Goal: Transaction & Acquisition: Purchase product/service

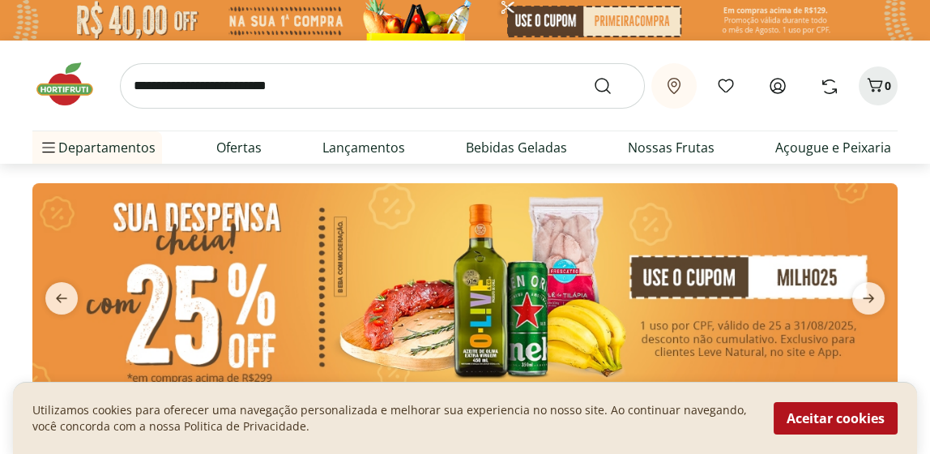
click at [0, 0] on link "Entrar" at bounding box center [0, 0] width 0 height 0
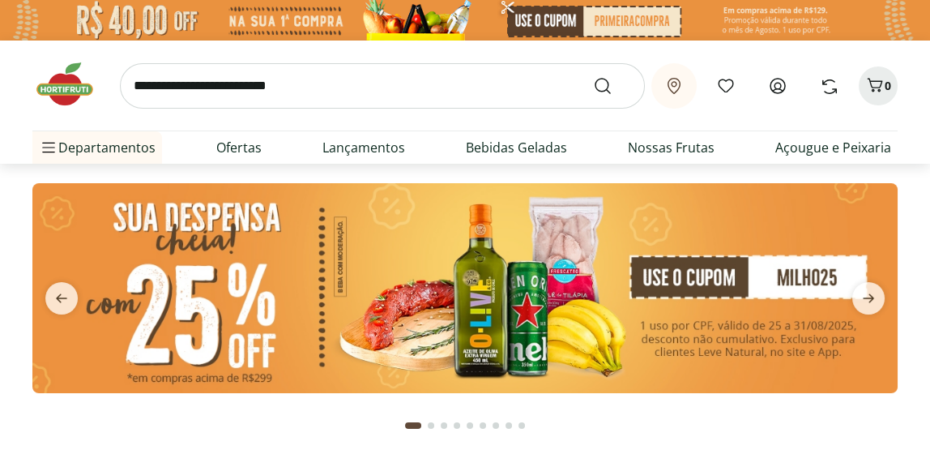
click at [0, 0] on link "Entrar" at bounding box center [0, 0] width 0 height 0
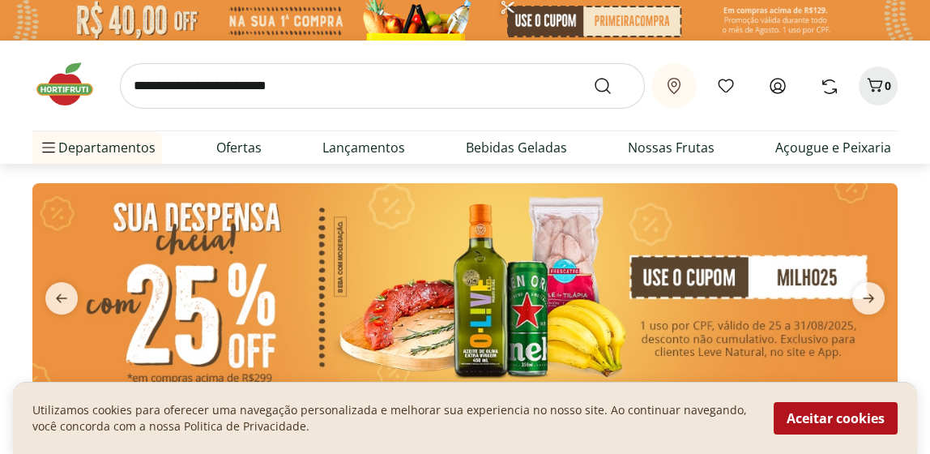
click at [0, 0] on link "Ivone" at bounding box center [0, 0] width 0 height 0
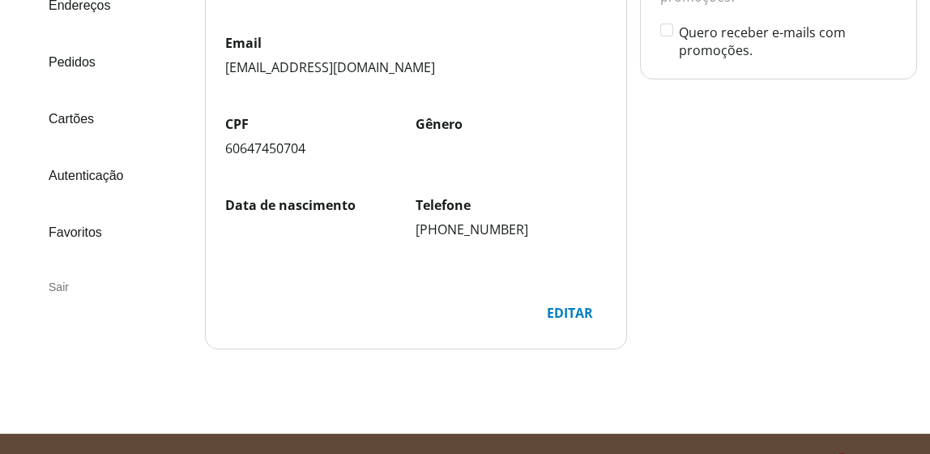
scroll to position [265, 0]
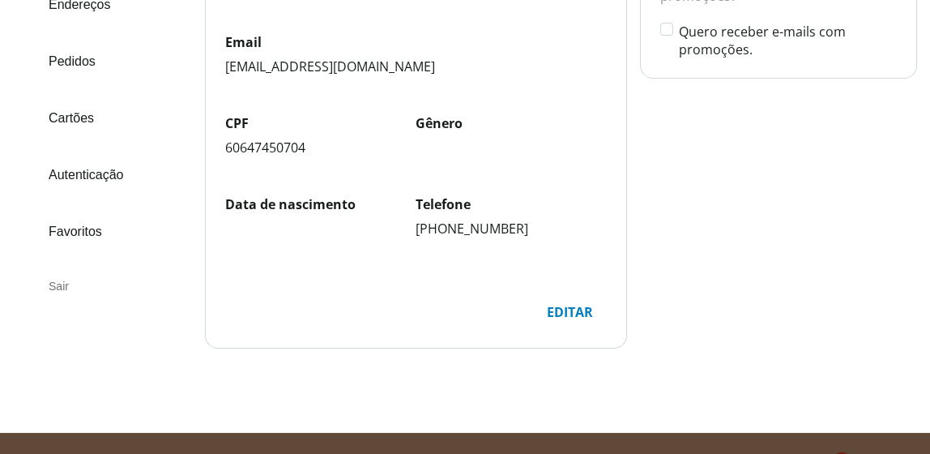
click at [81, 175] on link "Autenticação" at bounding box center [112, 175] width 160 height 44
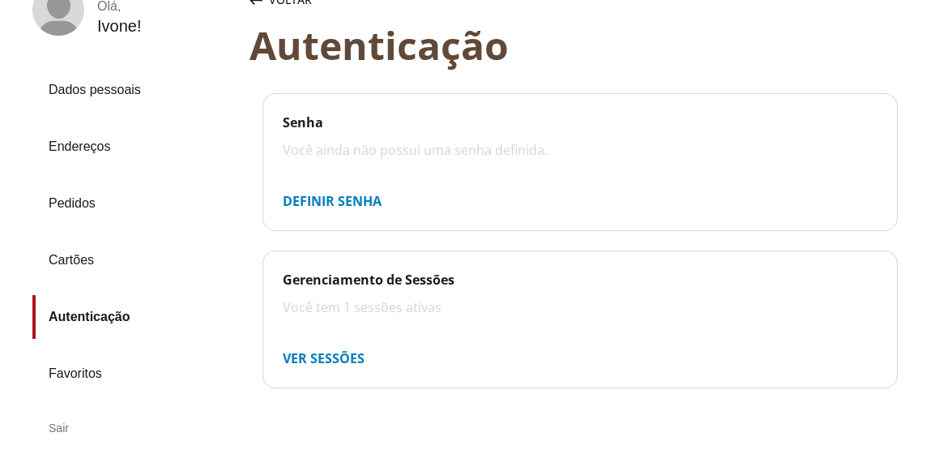
scroll to position [122, 0]
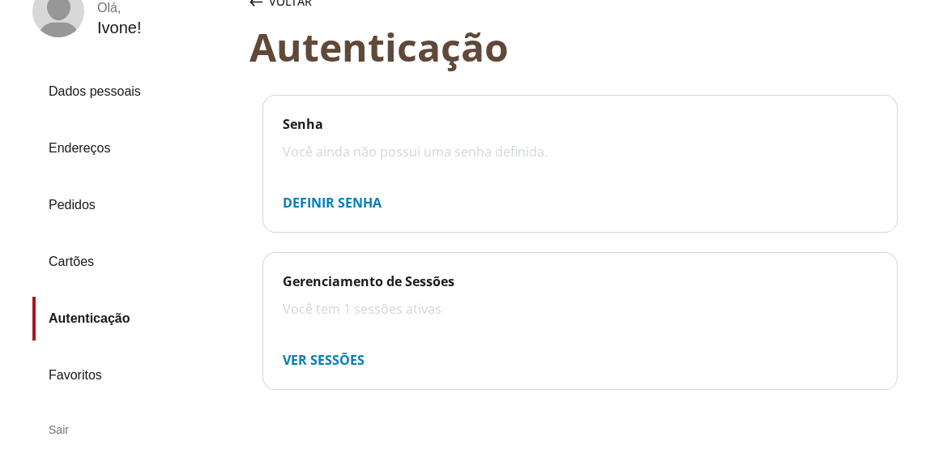
click at [283, 147] on div "Você ainda não possui uma senha definida." at bounding box center [580, 152] width 595 height 18
click at [310, 153] on div "Você ainda não possui uma senha definida." at bounding box center [580, 152] width 595 height 18
click at [291, 203] on div "Definir senha" at bounding box center [332, 202] width 125 height 32
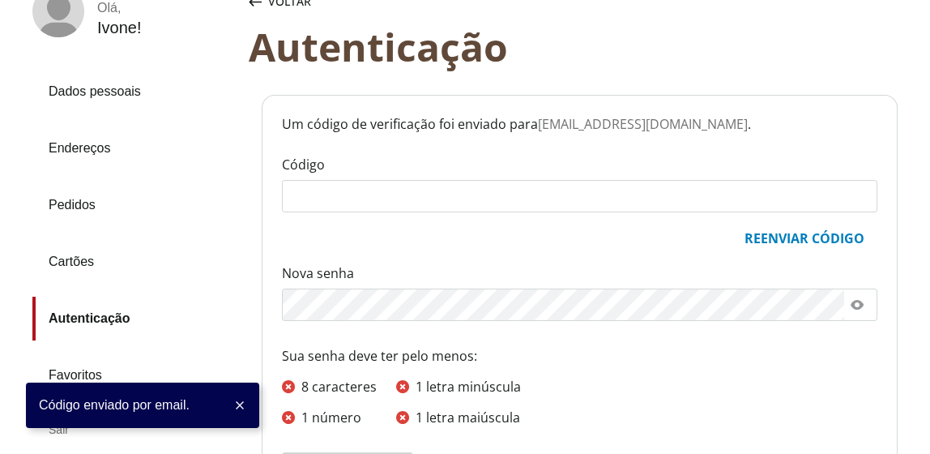
click at [296, 197] on input "Código" at bounding box center [580, 196] width 594 height 31
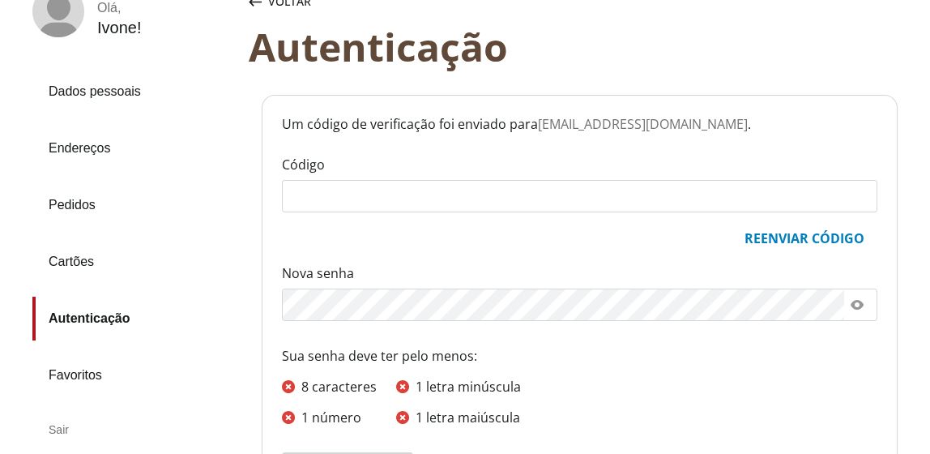
type input "*"
drag, startPoint x: 363, startPoint y: 195, endPoint x: 268, endPoint y: 195, distance: 94.8
click at [268, 195] on div "Um código de verificação foi enviado para ivonembarros@gmail.com . Código *****…" at bounding box center [580, 271] width 635 height 350
paste input "text"
click at [858, 307] on icon at bounding box center [857, 305] width 13 height 10
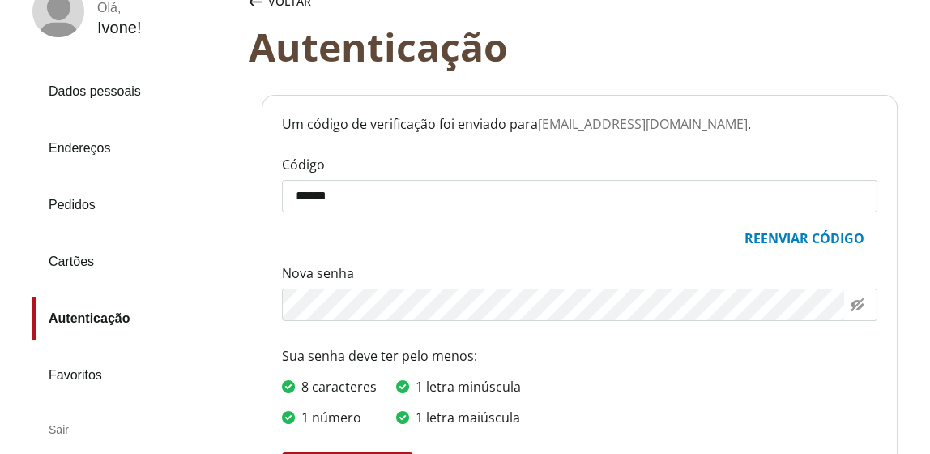
click at [273, 304] on div "Um código de verificação foi enviado para ivonembarros@gmail.com . Código *****…" at bounding box center [580, 271] width 635 height 350
click at [281, 305] on div "Um código de verificação foi enviado para ivonembarros@gmail.com . Código *****…" at bounding box center [580, 271] width 635 height 350
click at [861, 304] on icon at bounding box center [857, 304] width 13 height 13
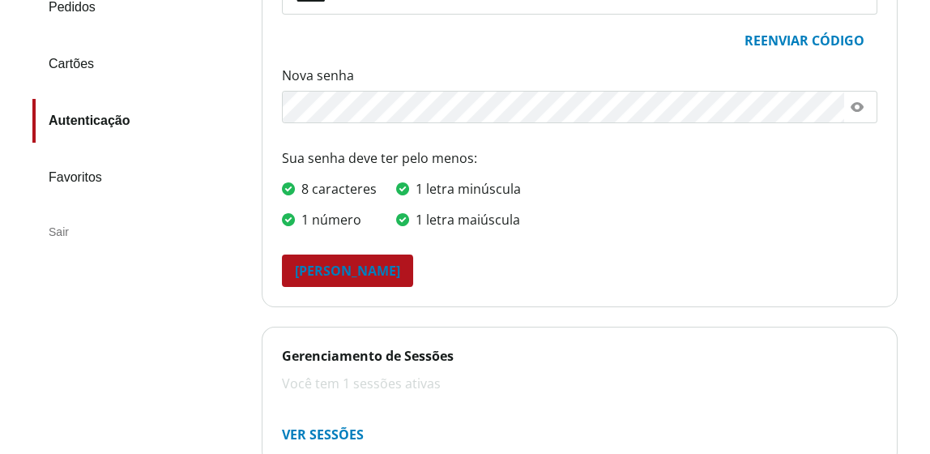
scroll to position [323, 0]
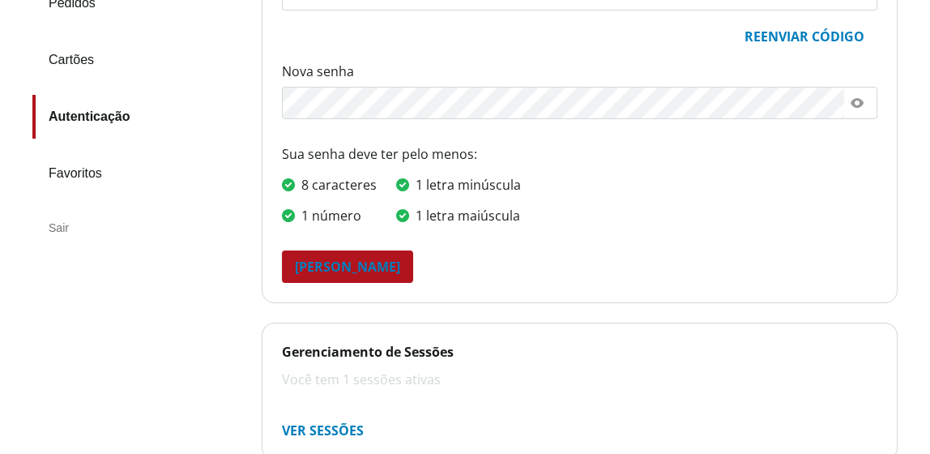
click at [344, 267] on div "Salvar senha" at bounding box center [347, 266] width 131 height 32
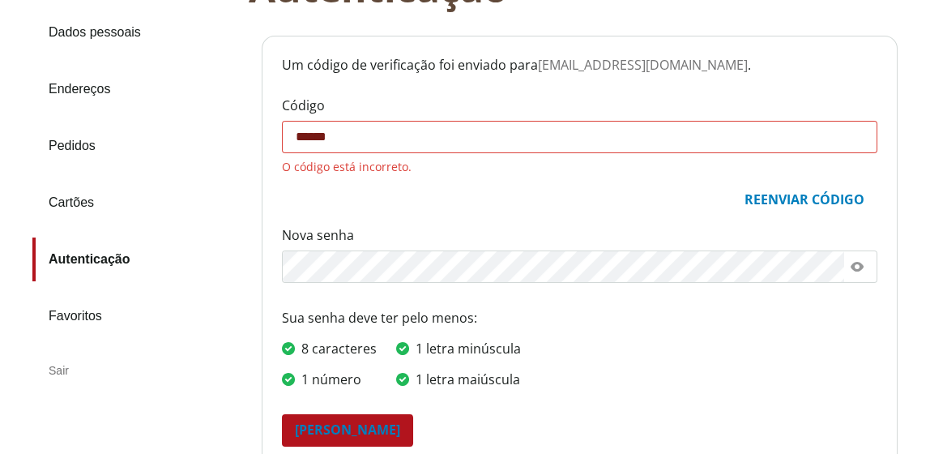
scroll to position [180, 0]
drag, startPoint x: 342, startPoint y: 137, endPoint x: 267, endPoint y: 135, distance: 74.6
click at [267, 135] on div "Um código de verificação foi enviado para ivonembarros@gmail.com . Código *****…" at bounding box center [580, 222] width 635 height 371
paste input "text"
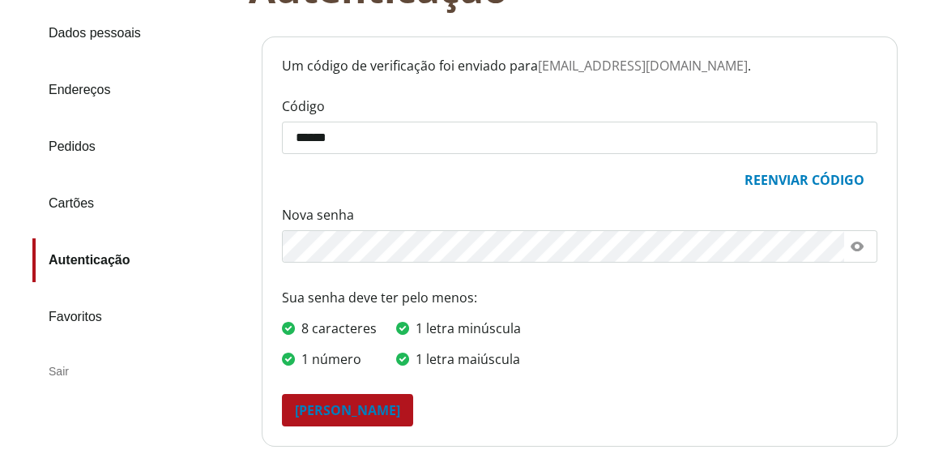
type input "******"
click at [348, 410] on div "Salvar senha" at bounding box center [347, 410] width 131 height 32
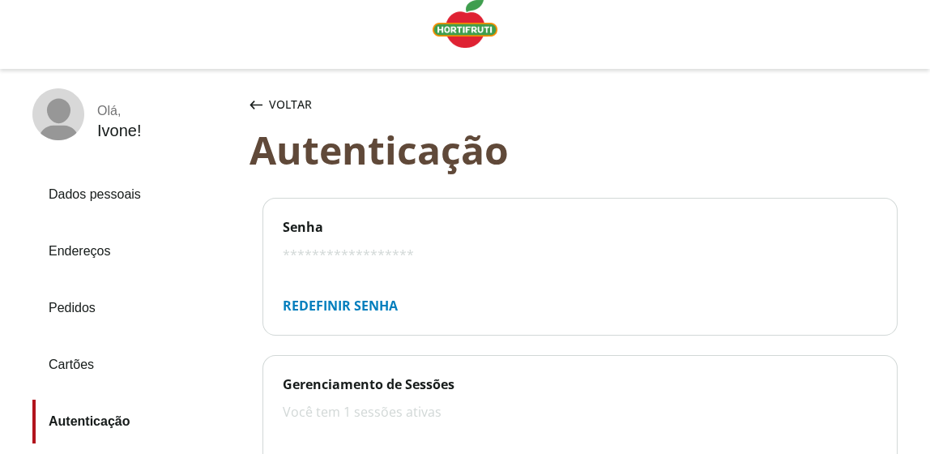
scroll to position [0, 0]
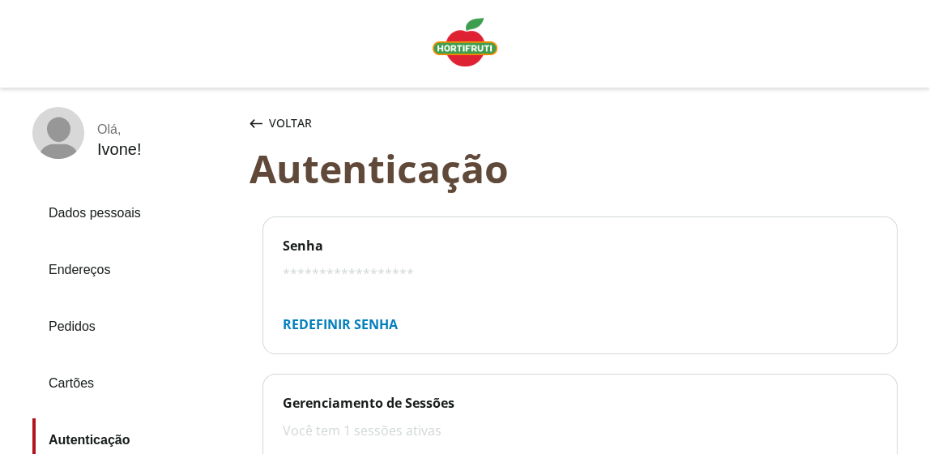
click at [286, 122] on span "Dados pessoais" at bounding box center [293, 123] width 49 height 16
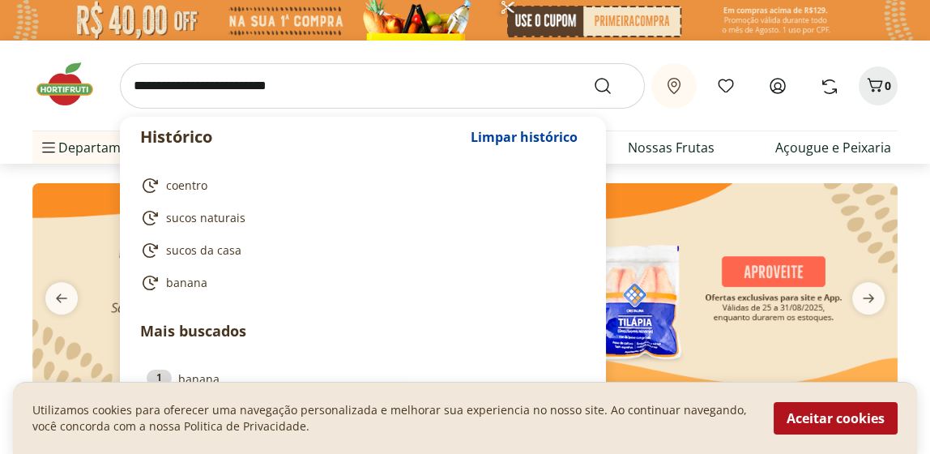
drag, startPoint x: 223, startPoint y: 85, endPoint x: 152, endPoint y: 83, distance: 70.5
click at [152, 83] on input "search" at bounding box center [382, 85] width 525 height 45
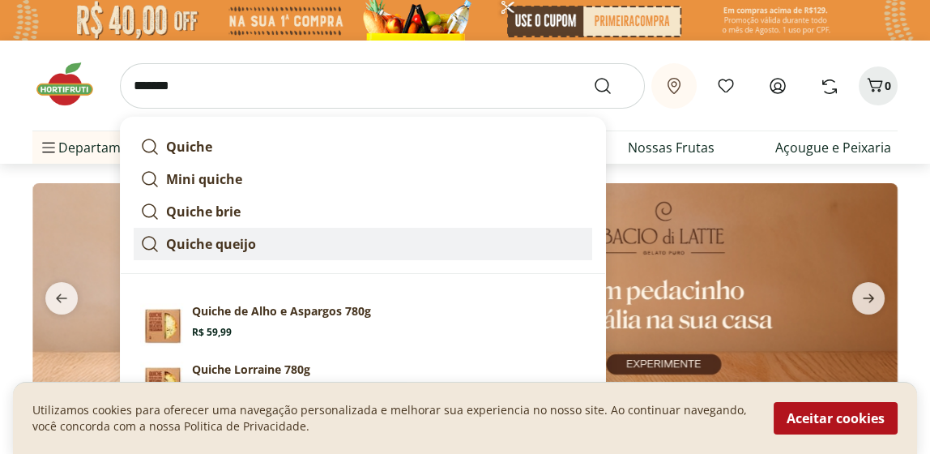
click at [201, 245] on strong "Quiche queijo" at bounding box center [211, 244] width 90 height 18
type input "**********"
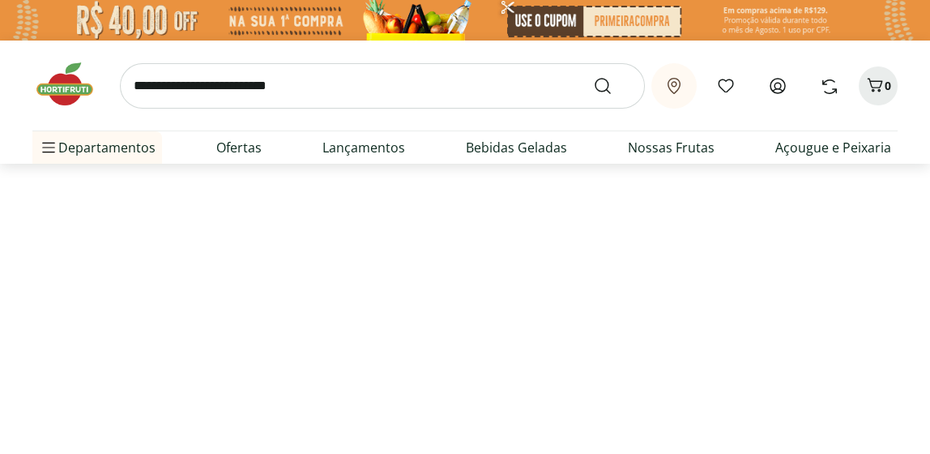
select select "**********"
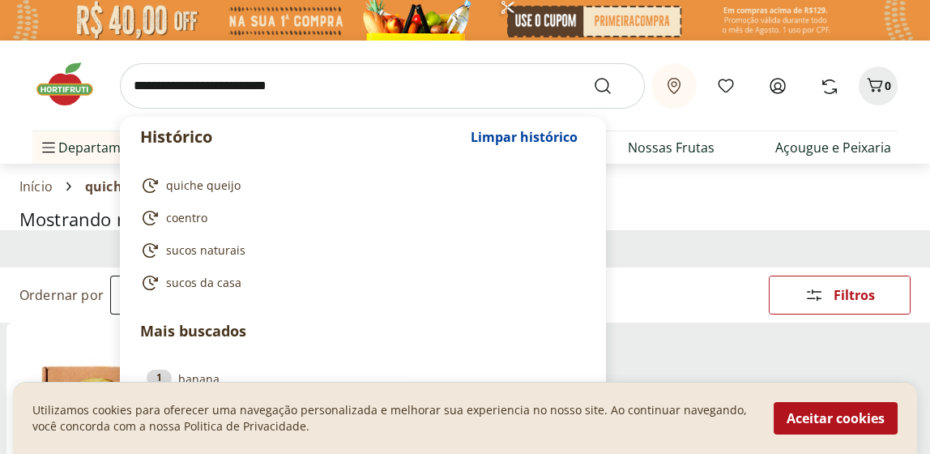
drag, startPoint x: 224, startPoint y: 85, endPoint x: 152, endPoint y: 81, distance: 73.1
click at [152, 81] on input "search" at bounding box center [382, 85] width 525 height 45
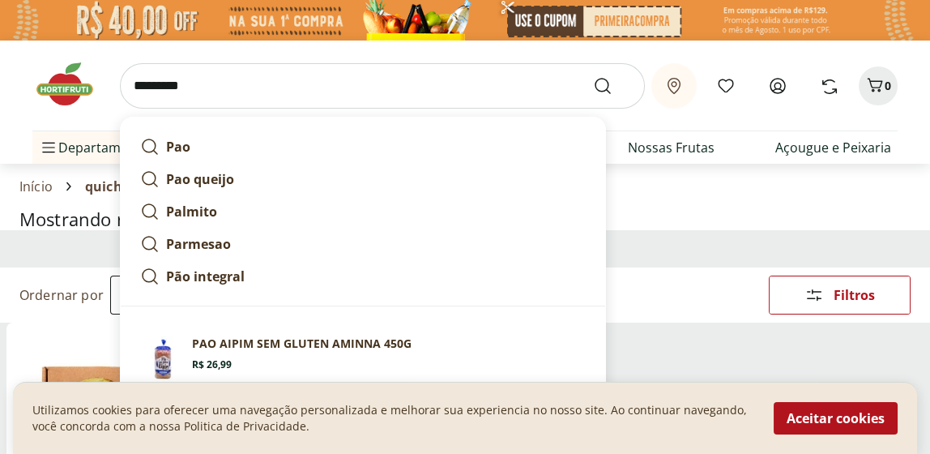
type input "*********"
click at [593, 76] on button "Submit Search" at bounding box center [612, 85] width 39 height 19
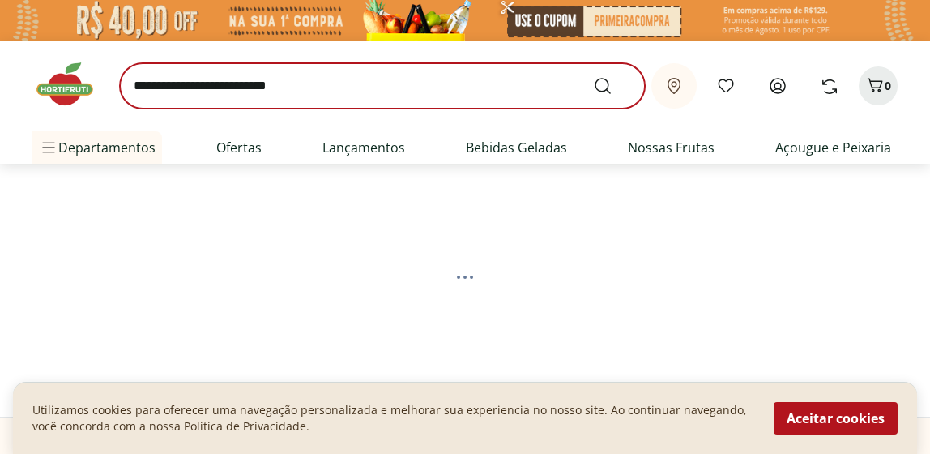
select select "**********"
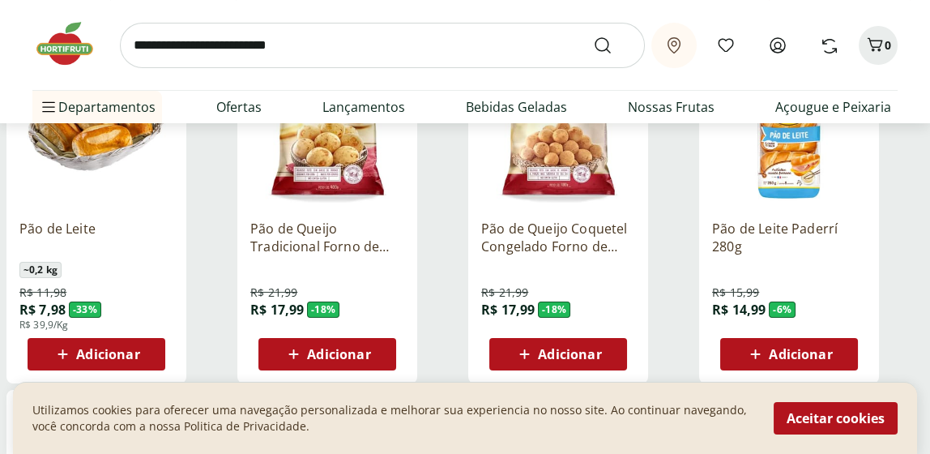
scroll to position [287, 0]
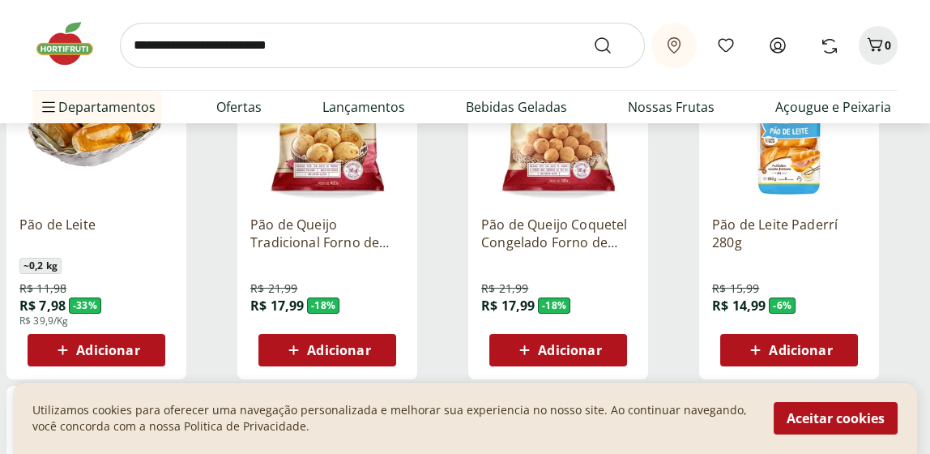
click at [330, 348] on span "Adicionar" at bounding box center [338, 350] width 63 height 13
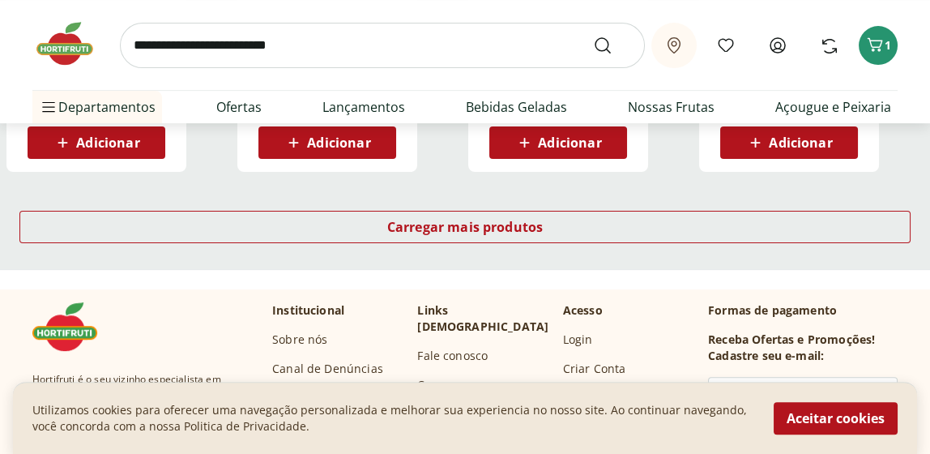
scroll to position [1220, 0]
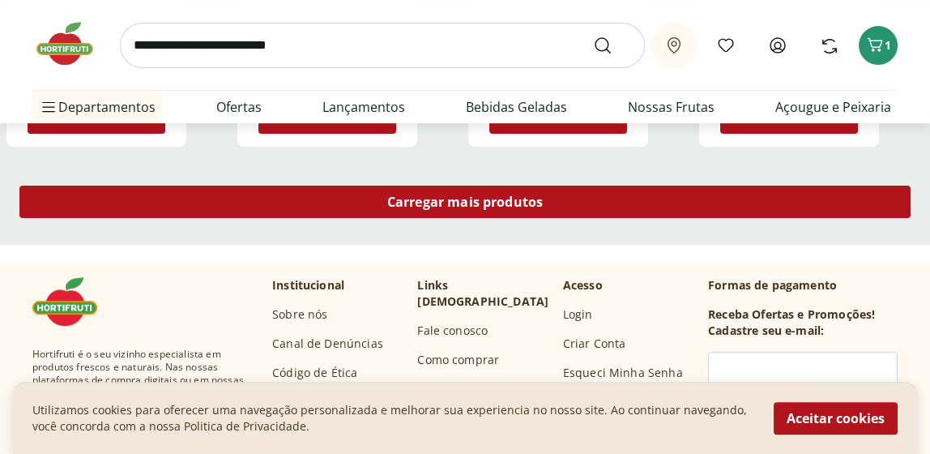
click at [472, 203] on span "Carregar mais produtos" at bounding box center [465, 201] width 156 height 13
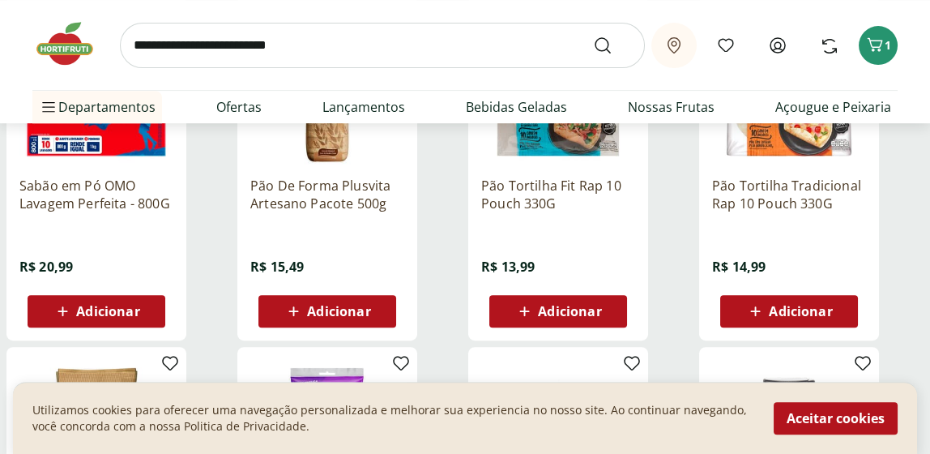
scroll to position [1386, 0]
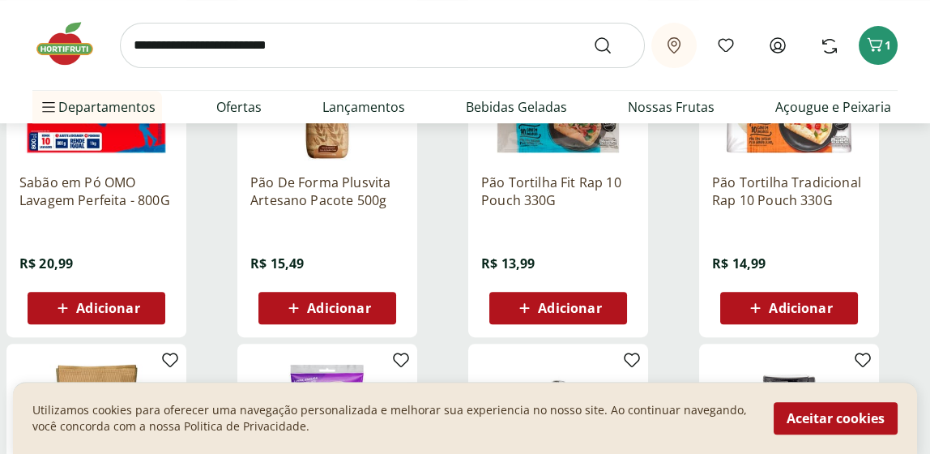
click at [786, 308] on span "Adicionar" at bounding box center [800, 307] width 63 height 13
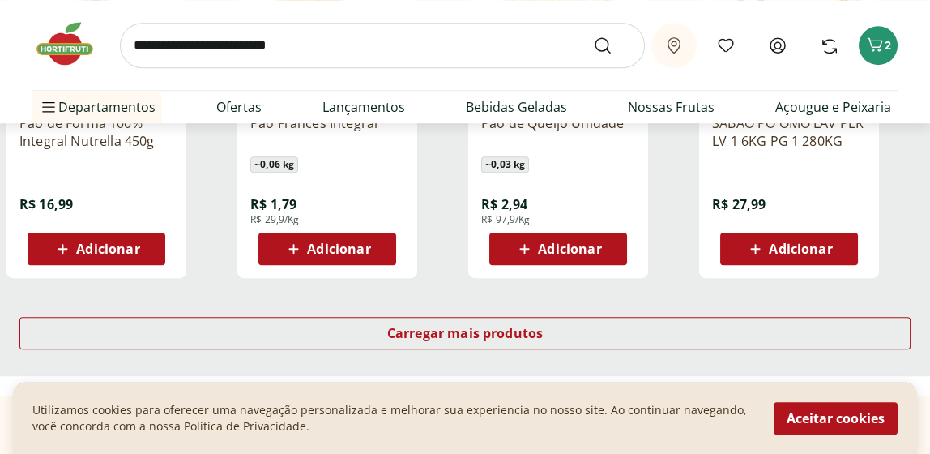
scroll to position [2142, 0]
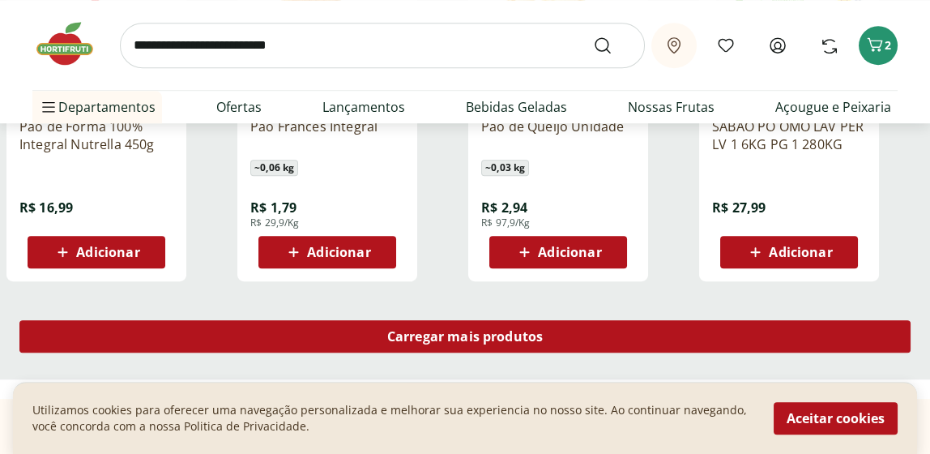
click at [456, 335] on span "Carregar mais produtos" at bounding box center [465, 336] width 156 height 13
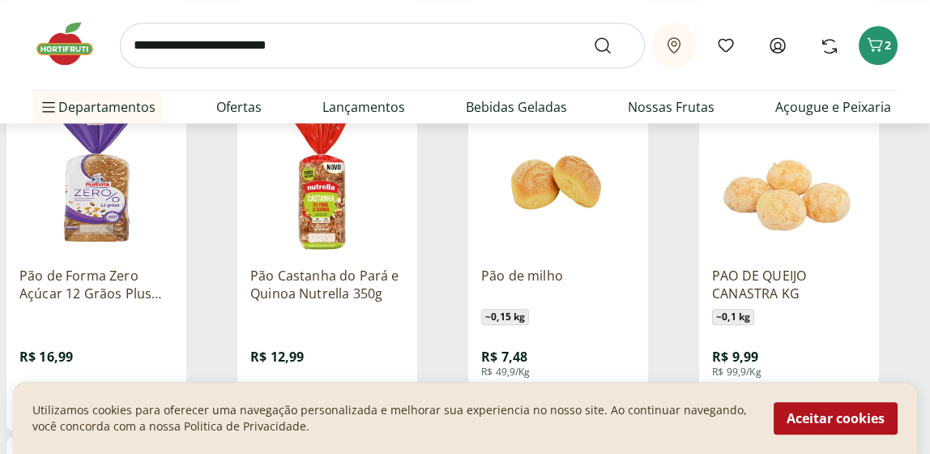
scroll to position [2687, 0]
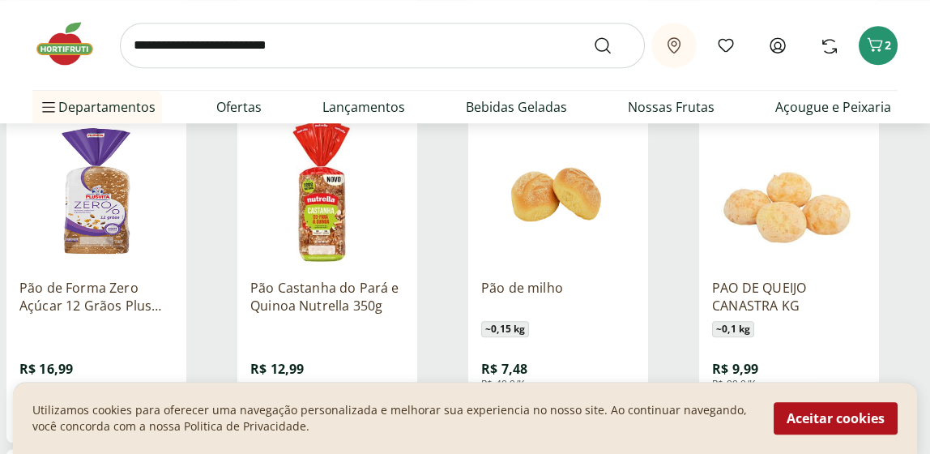
click at [98, 205] on img at bounding box center [96, 189] width 154 height 154
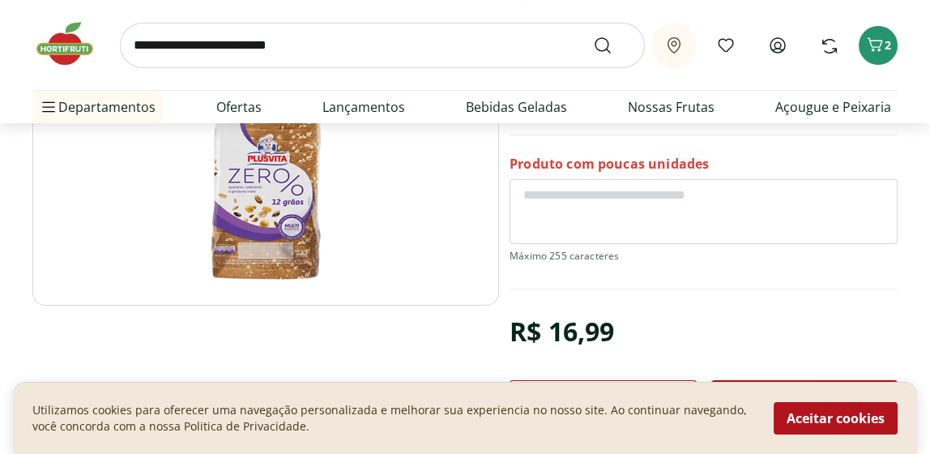
scroll to position [327, 0]
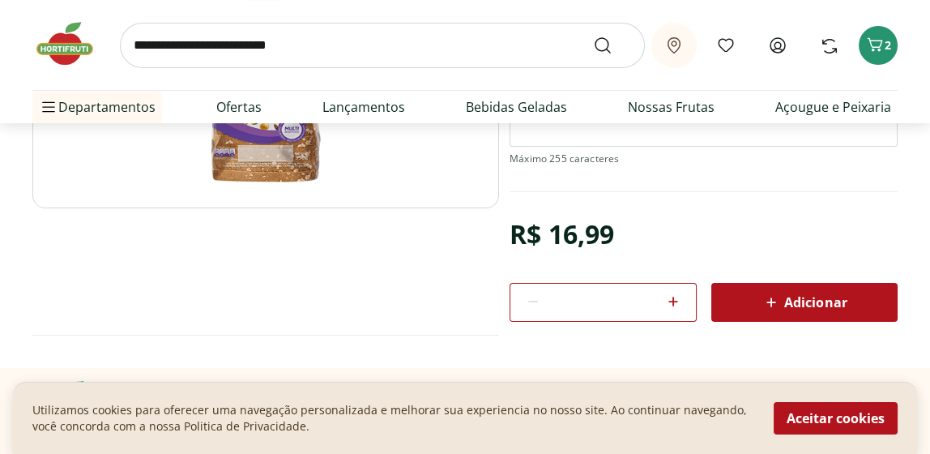
click at [804, 306] on span "Adicionar" at bounding box center [805, 302] width 86 height 19
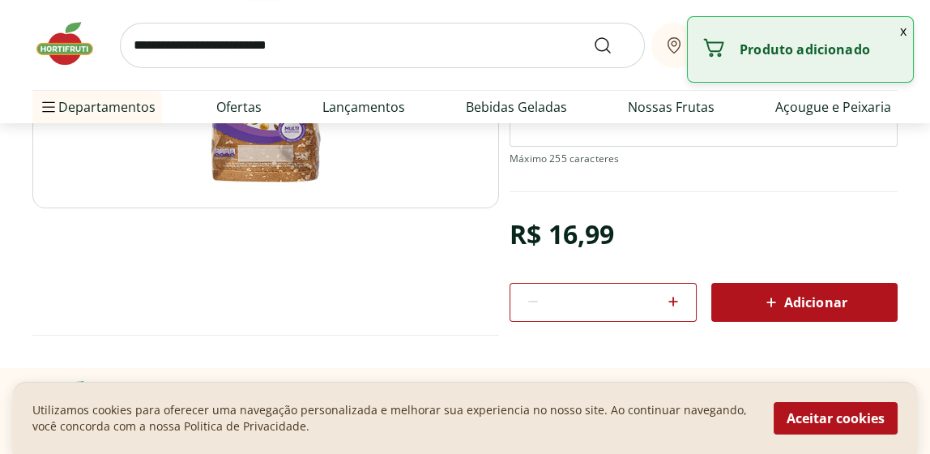
scroll to position [2687, 0]
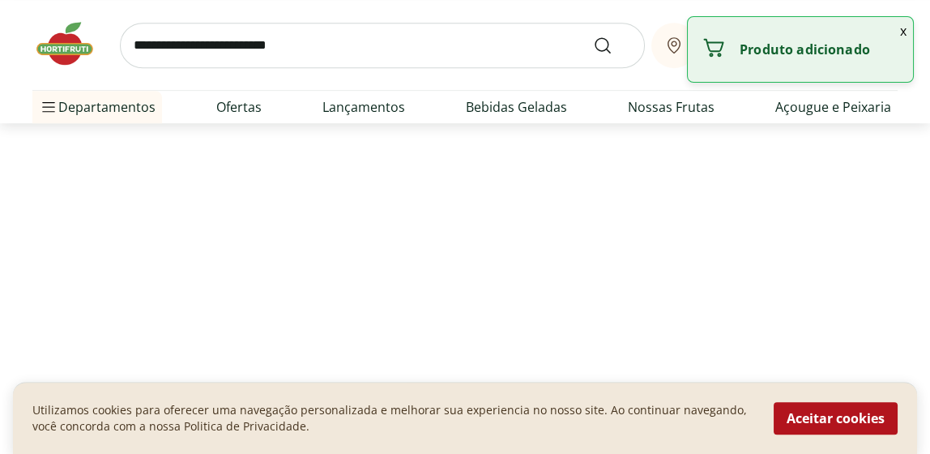
select select "**********"
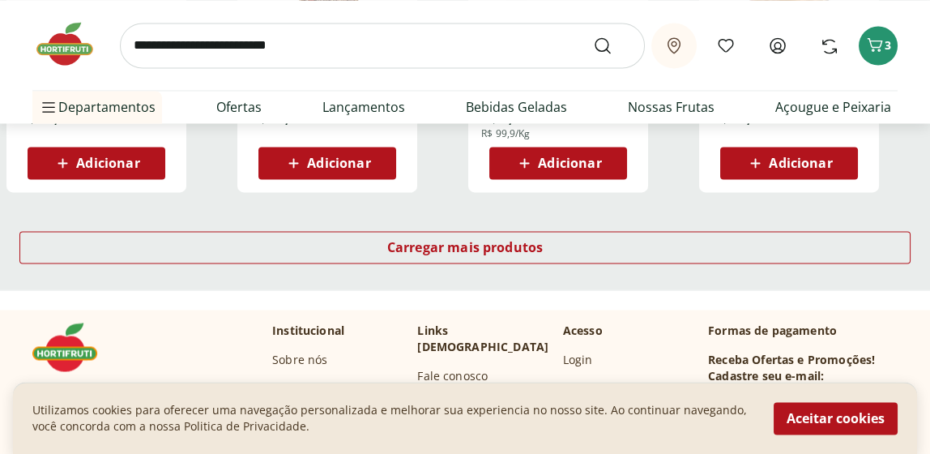
scroll to position [5295, 0]
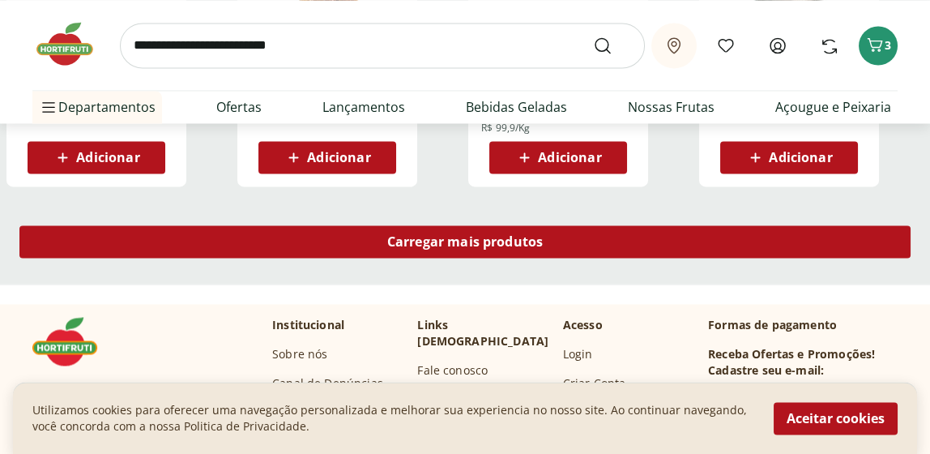
click at [430, 244] on span "Carregar mais produtos" at bounding box center [465, 241] width 156 height 13
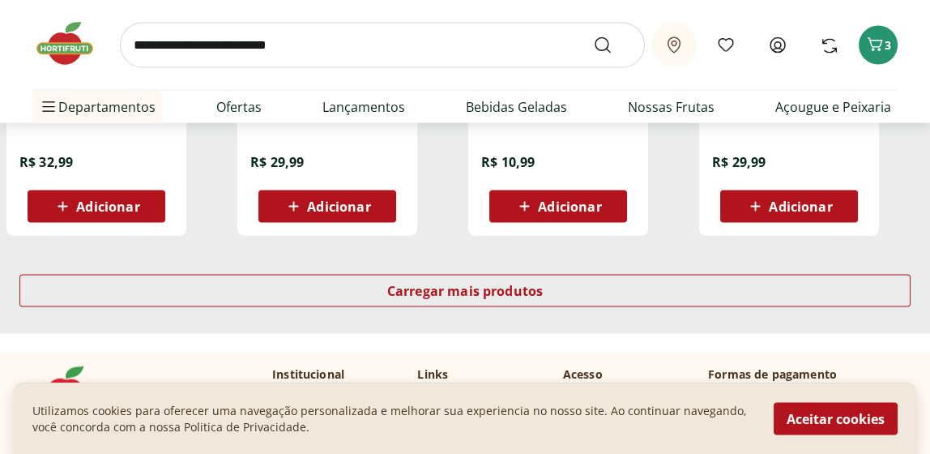
scroll to position [6317, 0]
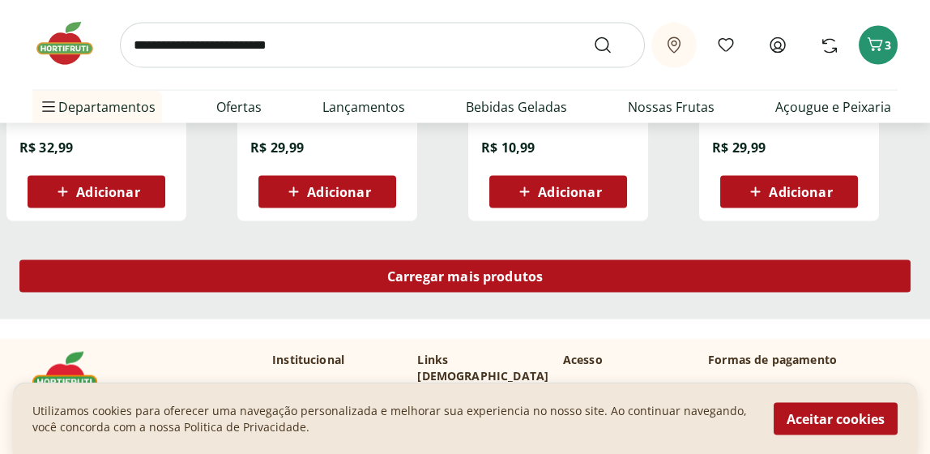
click at [484, 274] on span "Carregar mais produtos" at bounding box center [465, 276] width 156 height 13
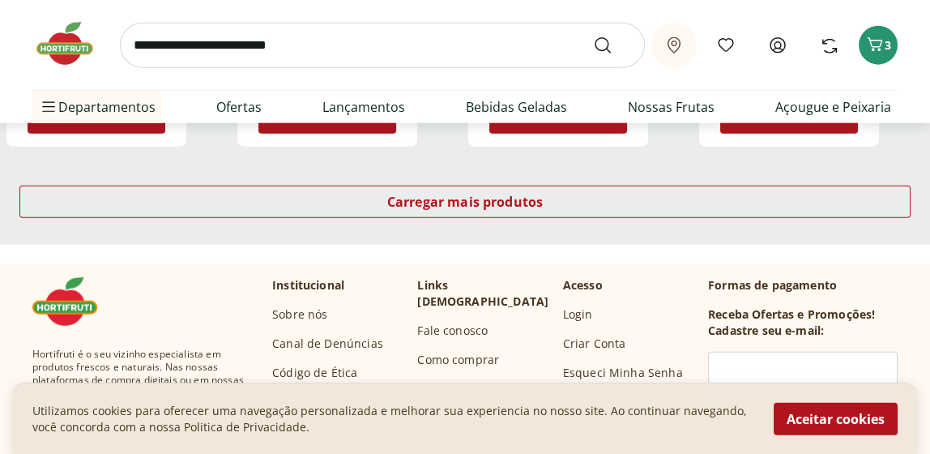
scroll to position [7456, 0]
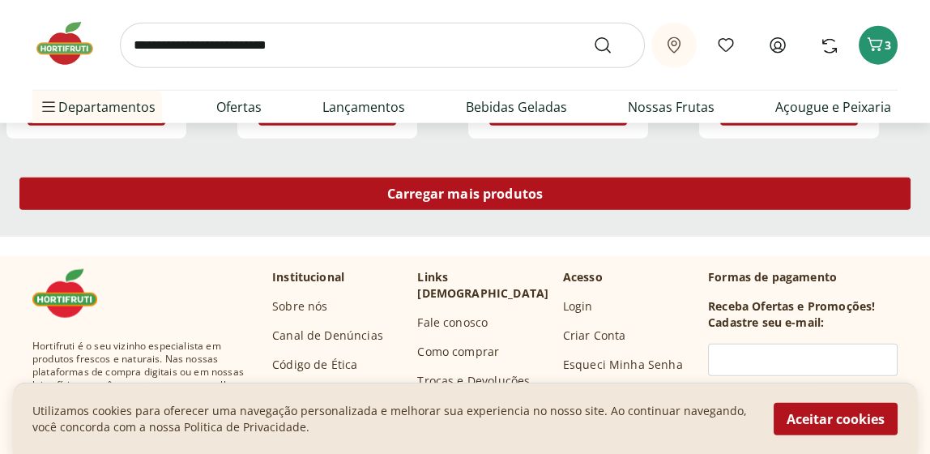
click at [461, 196] on span "Carregar mais produtos" at bounding box center [465, 193] width 156 height 13
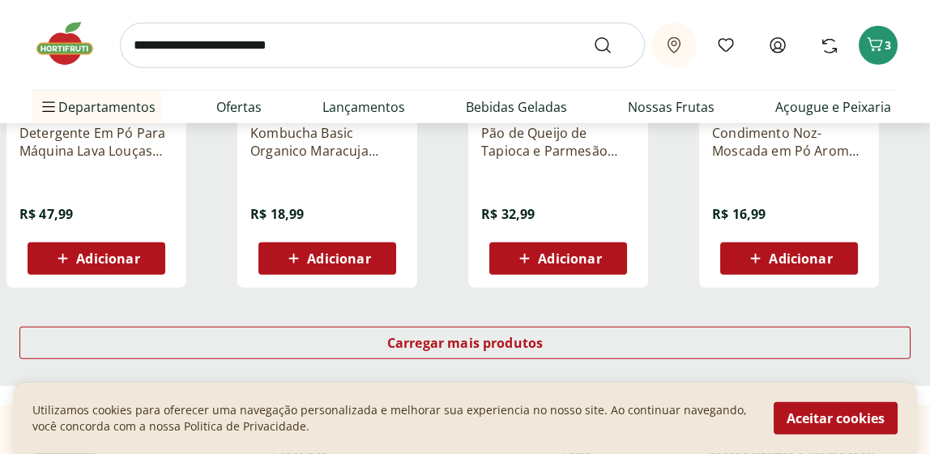
scroll to position [8355, 0]
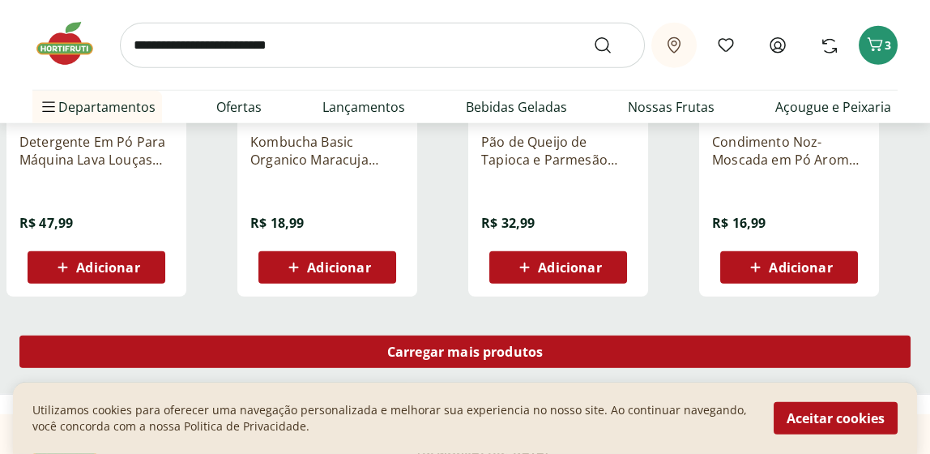
click at [469, 353] on span "Carregar mais produtos" at bounding box center [465, 351] width 156 height 13
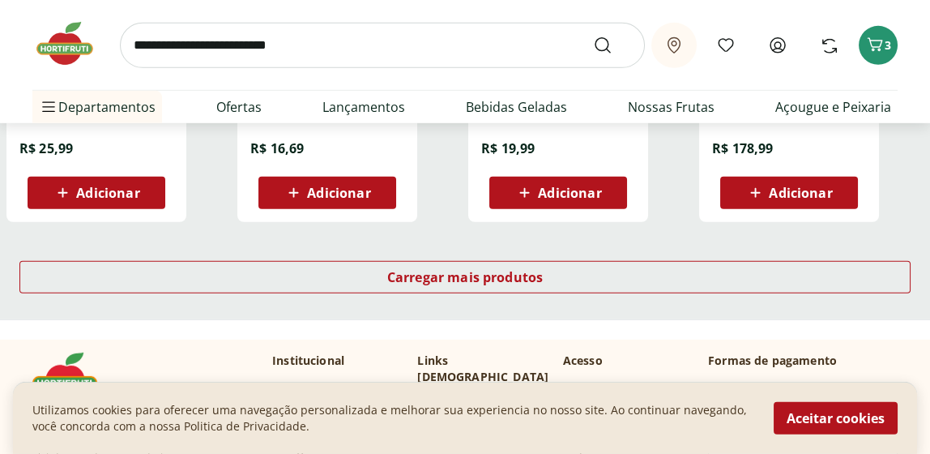
scroll to position [9535, 0]
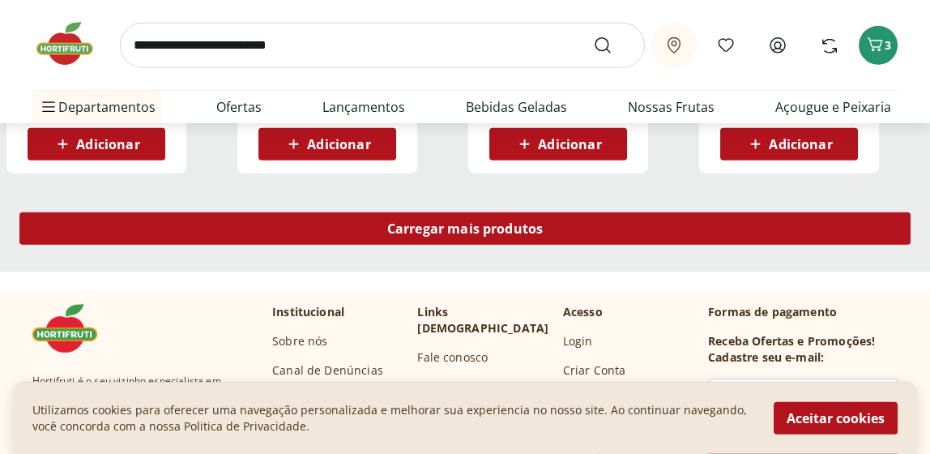
click at [470, 226] on span "Carregar mais produtos" at bounding box center [465, 228] width 156 height 13
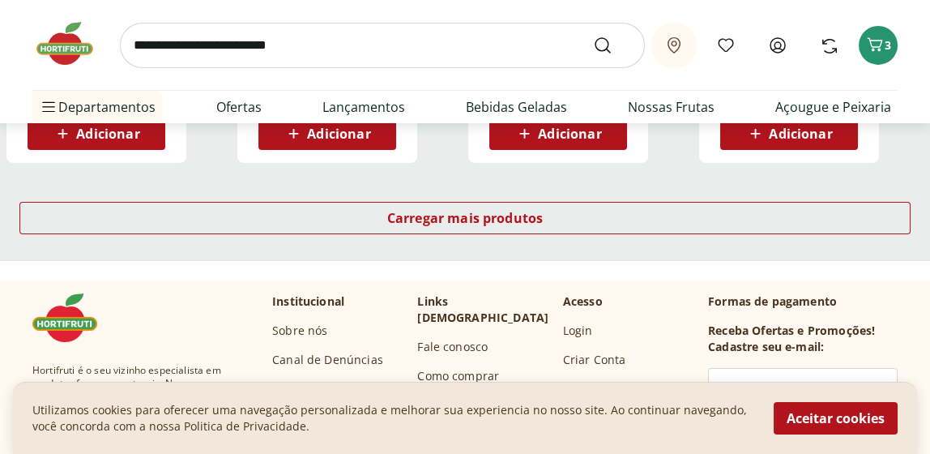
scroll to position [10623, 0]
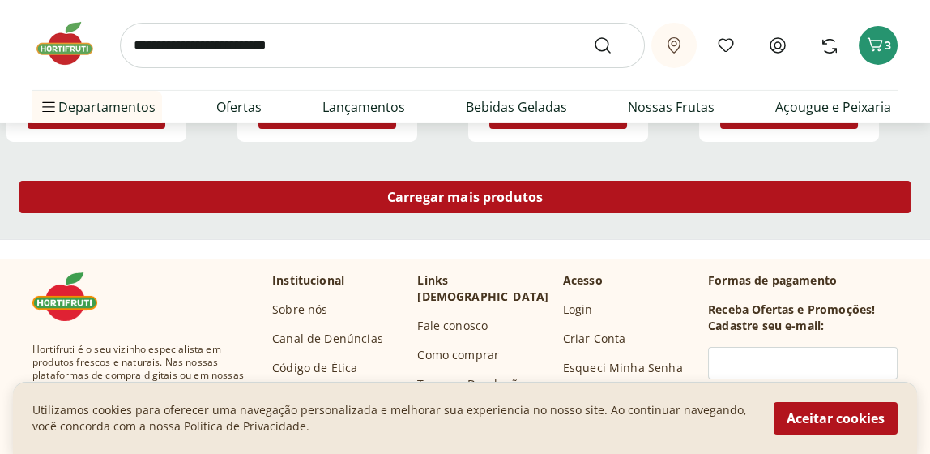
click at [514, 196] on span "Carregar mais produtos" at bounding box center [465, 196] width 156 height 13
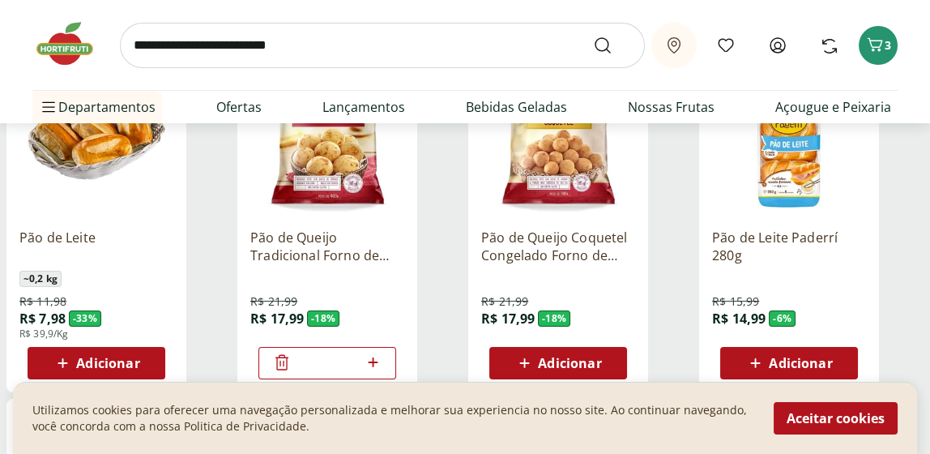
scroll to position [293, 0]
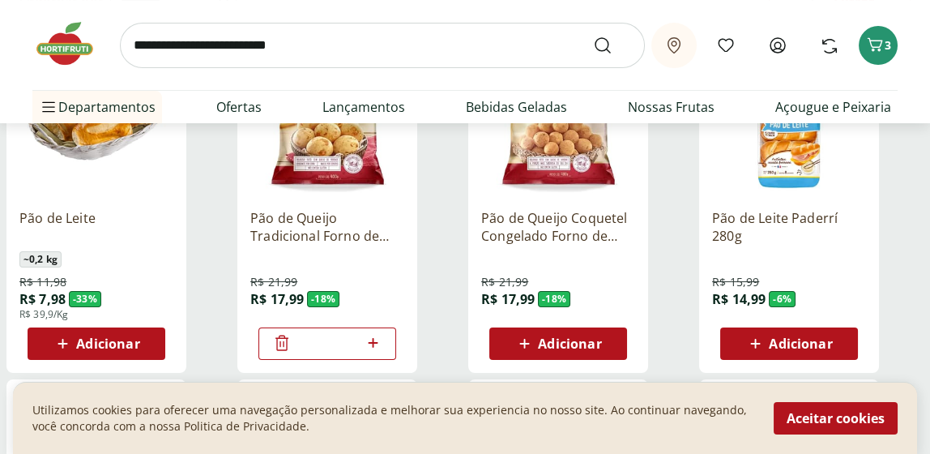
click at [793, 343] on span "Adicionar" at bounding box center [800, 343] width 63 height 13
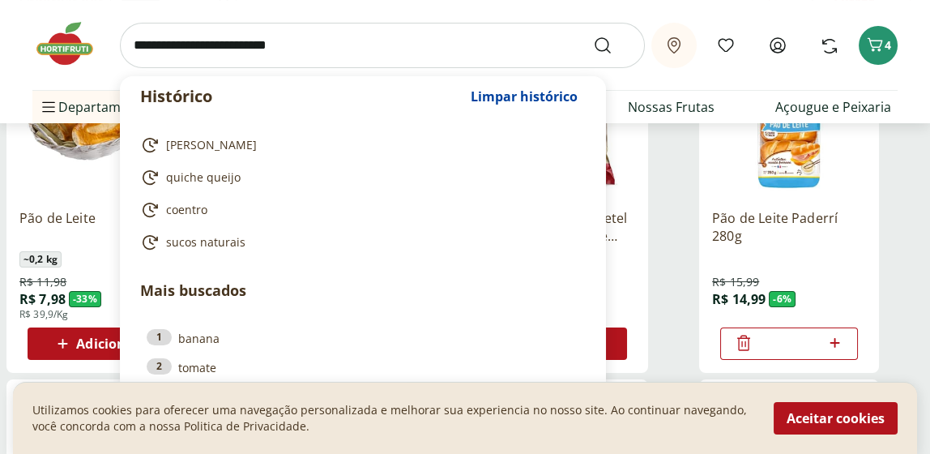
click at [149, 45] on input "search" at bounding box center [382, 45] width 525 height 45
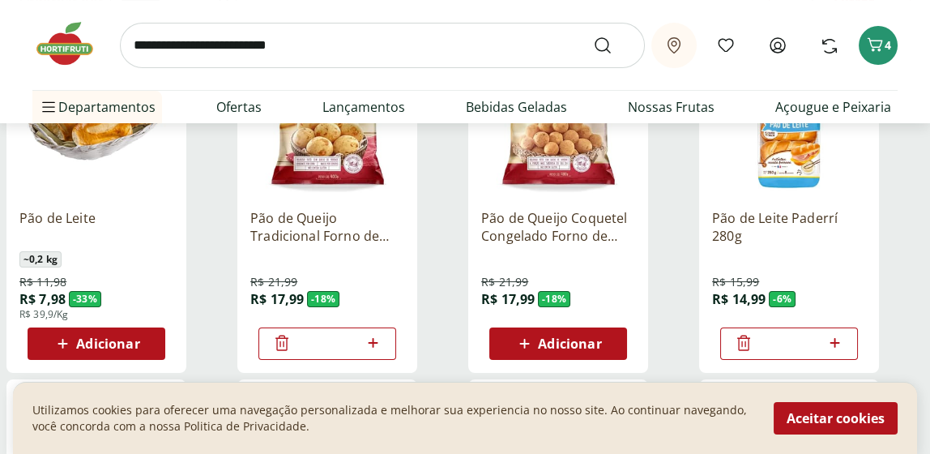
click at [909, 158] on div "Pão de Leite Paderrí 280g R$ 15,99 R$ 14,99 - 6 % *" at bounding box center [811, 201] width 224 height 344
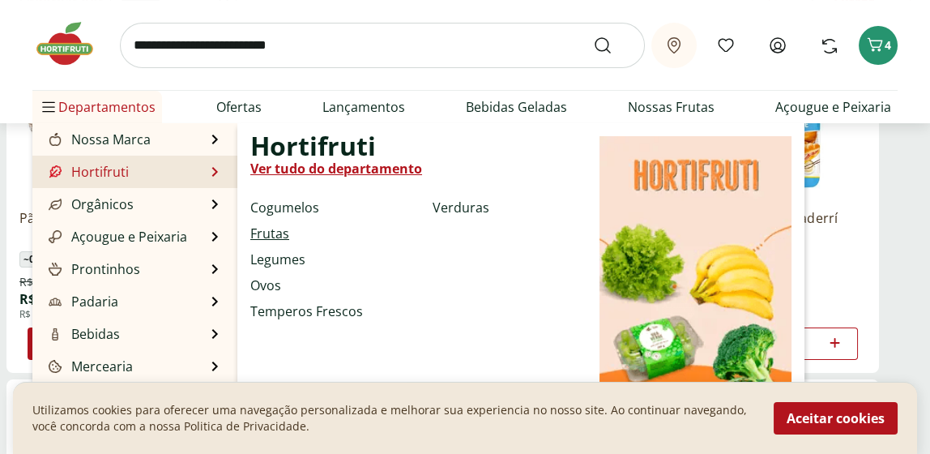
click at [266, 233] on link "Frutas" at bounding box center [269, 233] width 39 height 19
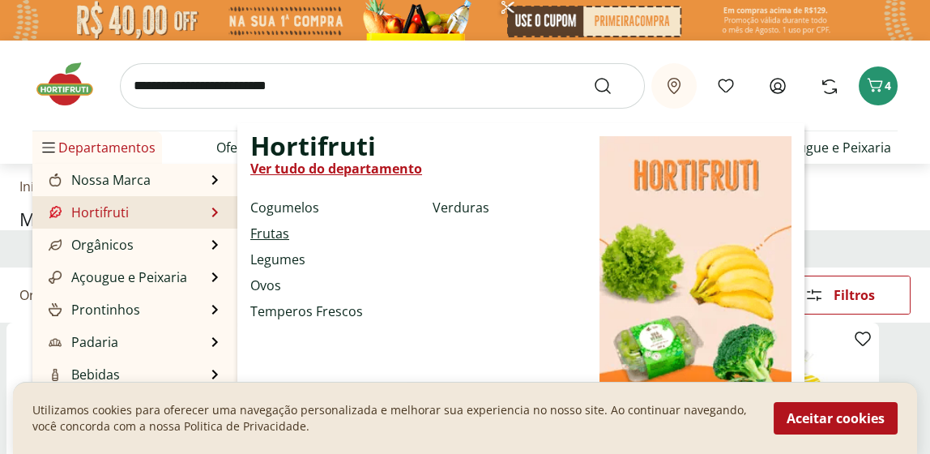
select select "**********"
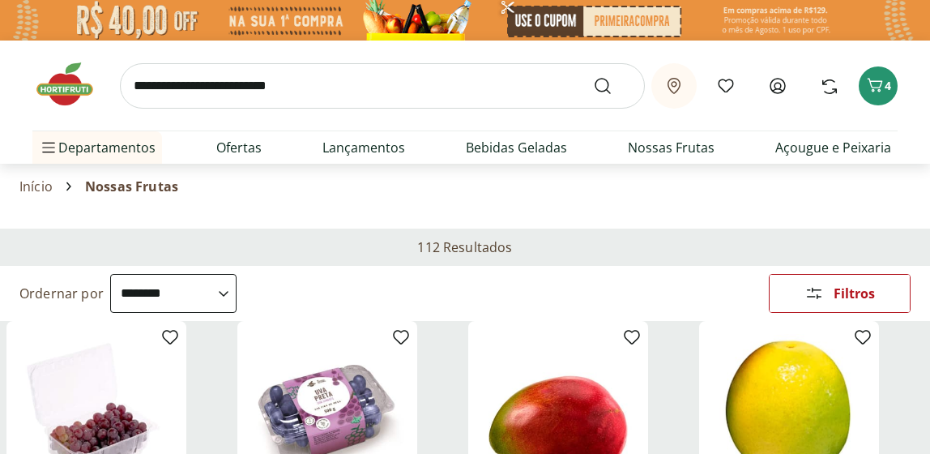
select select "**********"
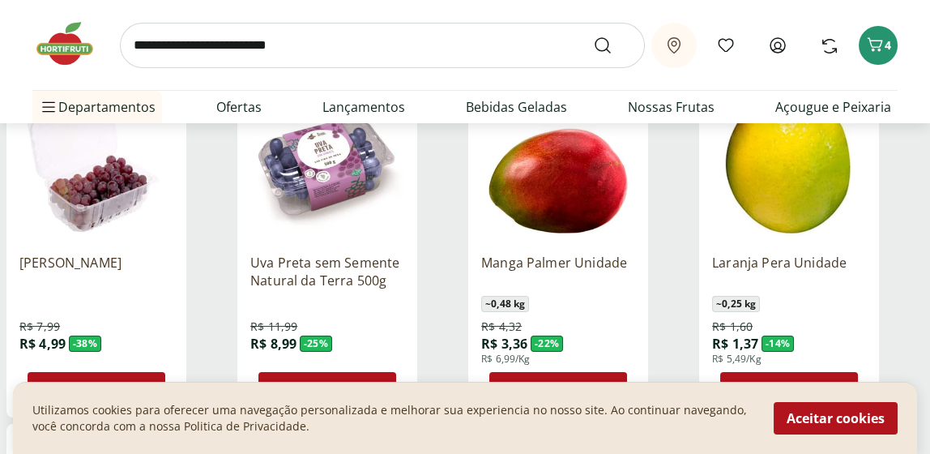
scroll to position [252, 0]
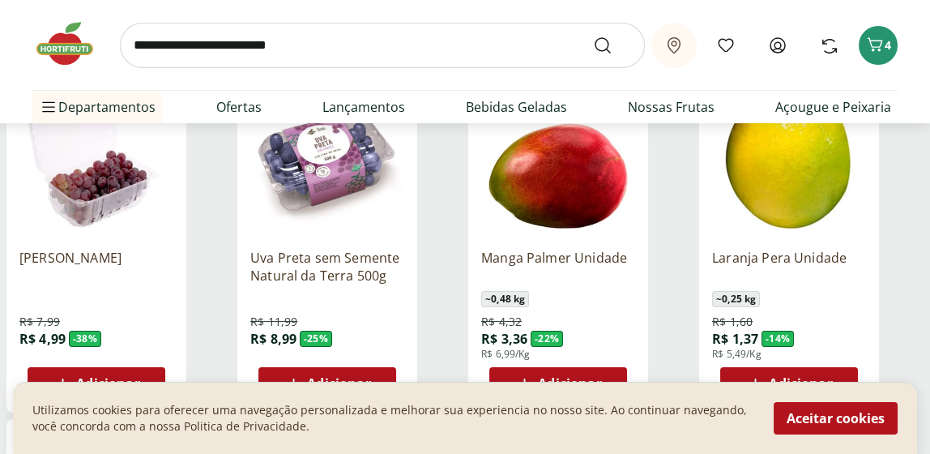
click at [109, 377] on span "Adicionar" at bounding box center [107, 383] width 63 height 13
click at [543, 377] on span "Adicionar" at bounding box center [569, 383] width 63 height 13
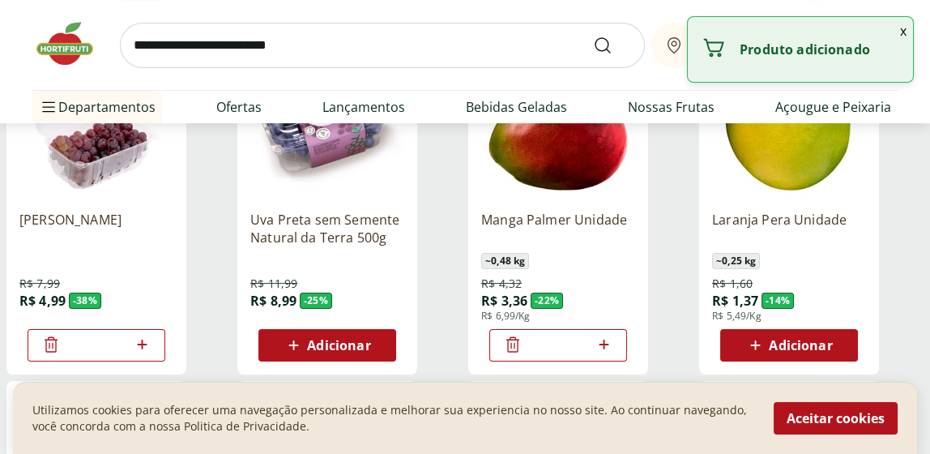
scroll to position [319, 0]
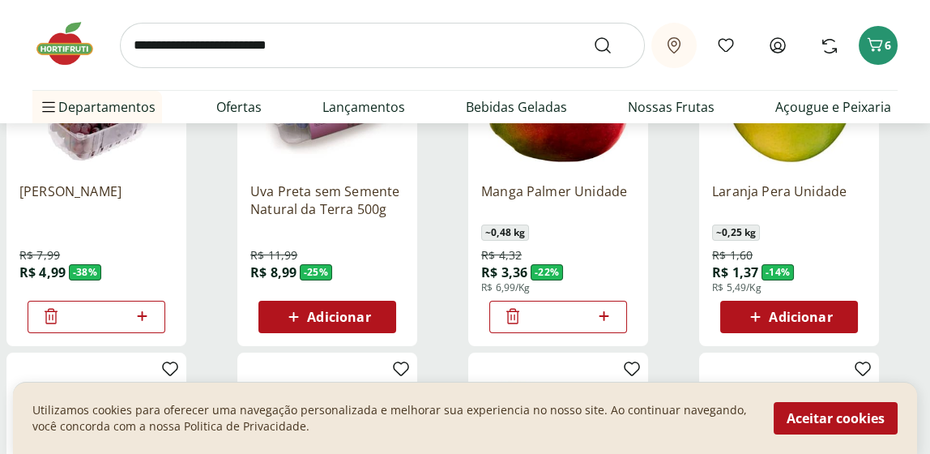
click at [603, 316] on icon at bounding box center [604, 316] width 10 height 10
type input "*"
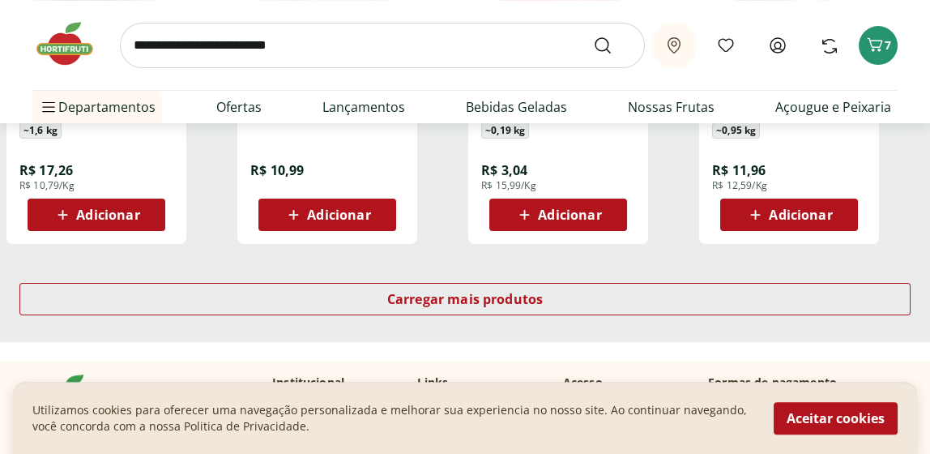
scroll to position [1134, 0]
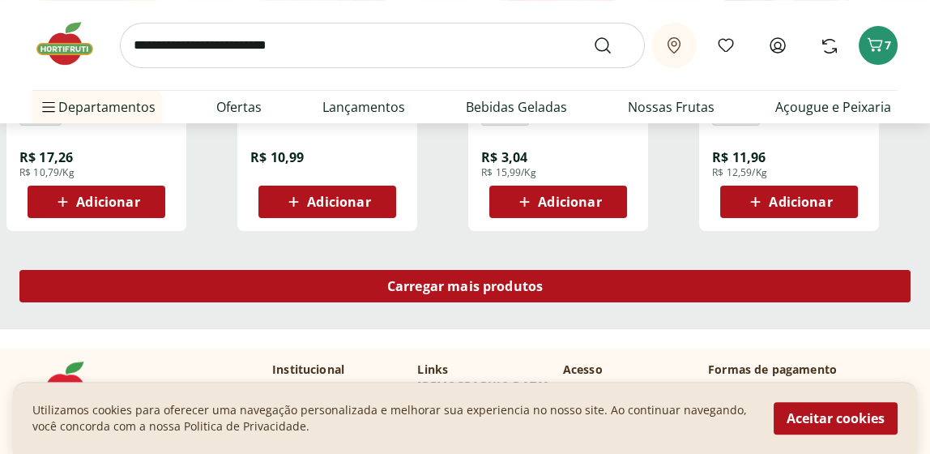
click at [449, 292] on span "Carregar mais produtos" at bounding box center [465, 286] width 156 height 13
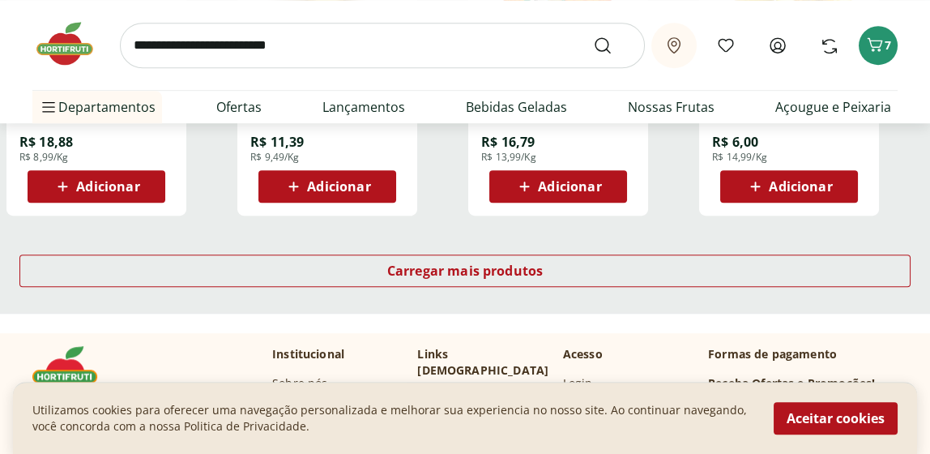
scroll to position [2219, 0]
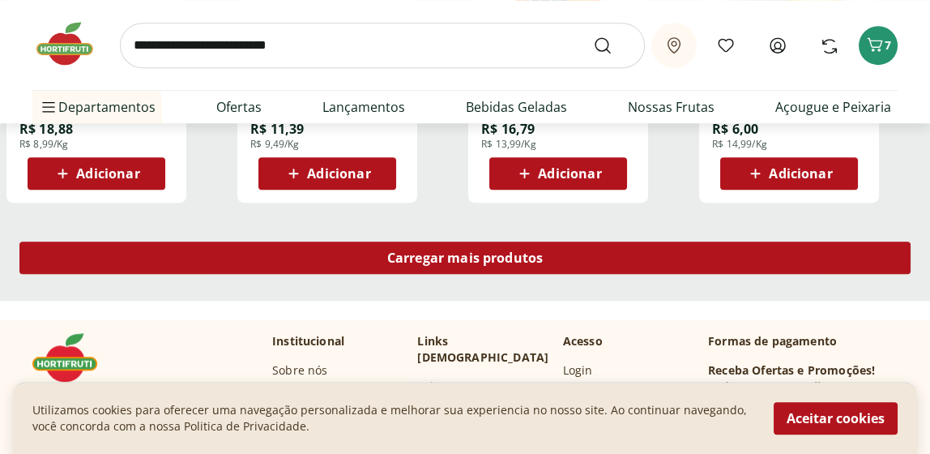
click at [502, 261] on span "Carregar mais produtos" at bounding box center [465, 257] width 156 height 13
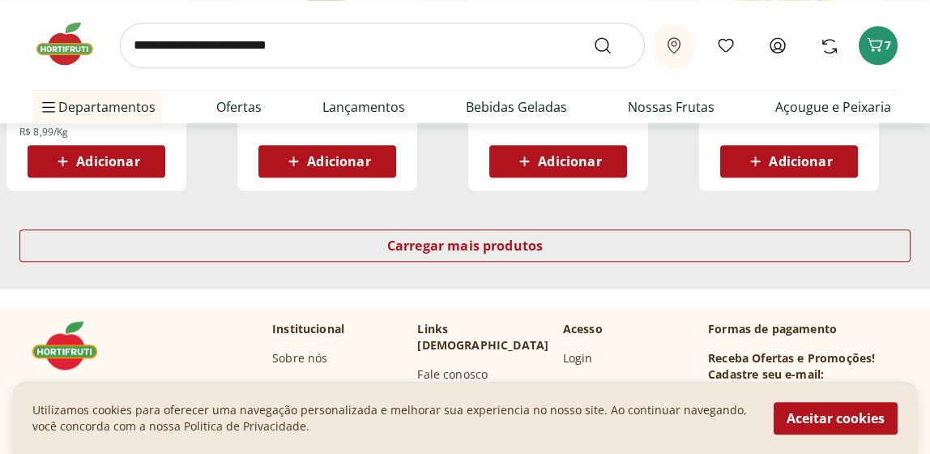
scroll to position [3293, 0]
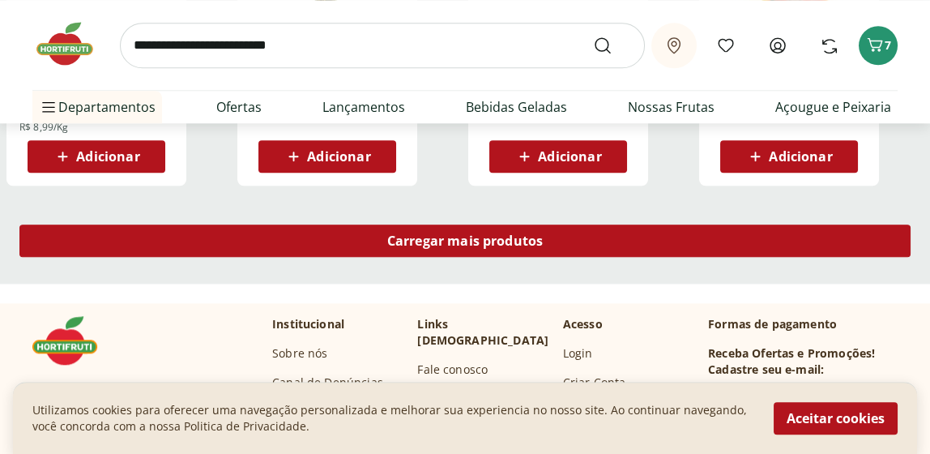
click at [485, 239] on span "Carregar mais produtos" at bounding box center [465, 240] width 156 height 13
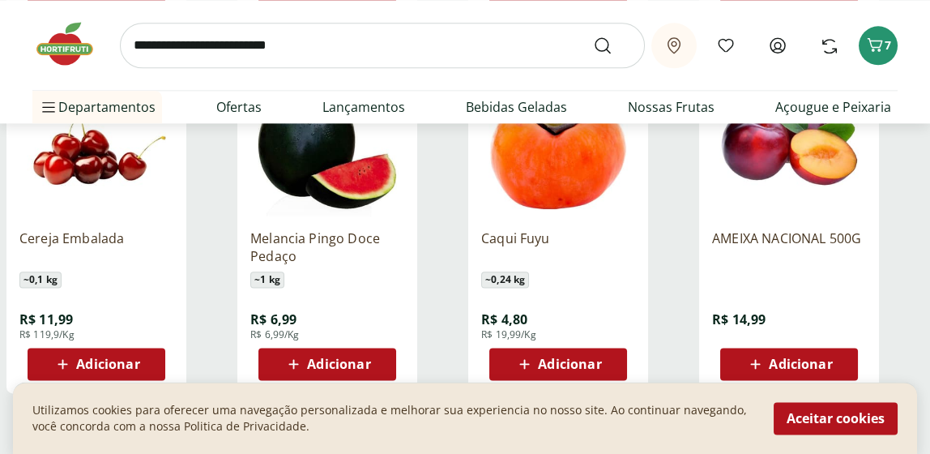
scroll to position [4147, 0]
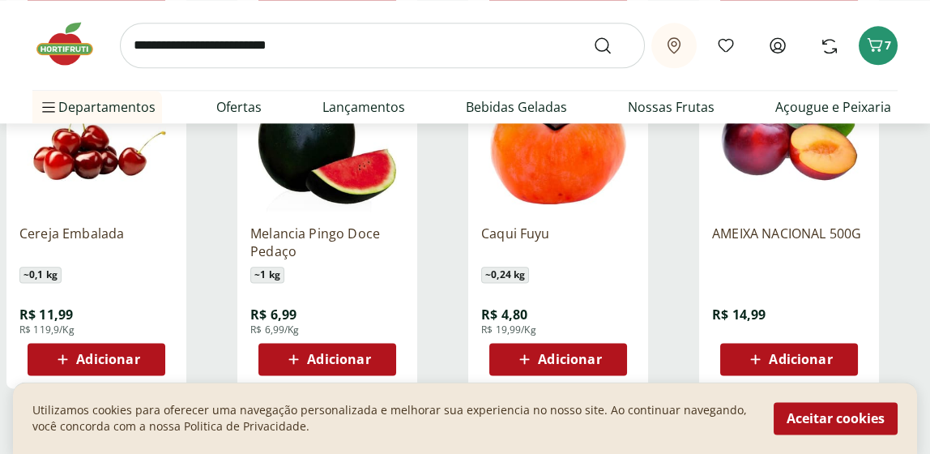
click at [331, 353] on span "Adicionar" at bounding box center [338, 359] width 63 height 13
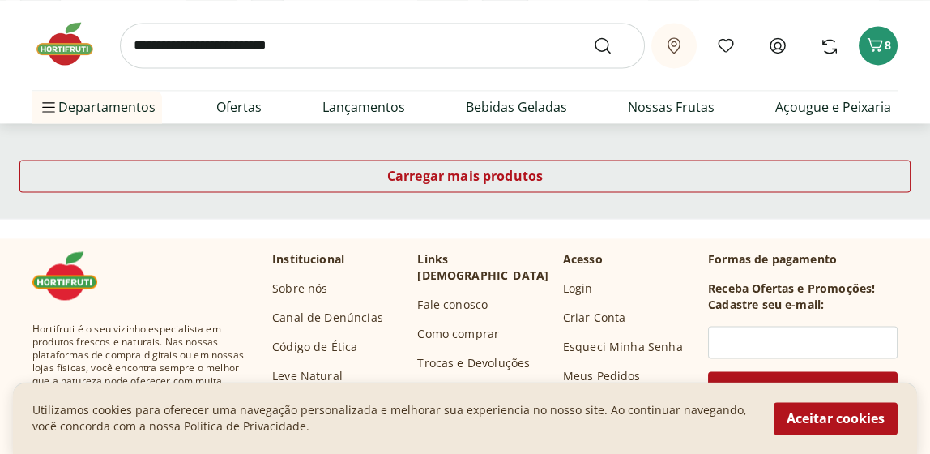
scroll to position [4419, 0]
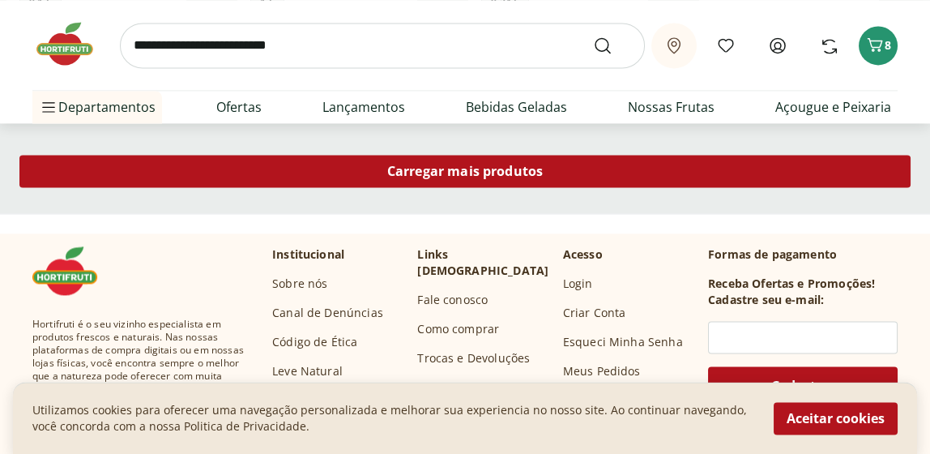
click at [468, 177] on span "Carregar mais produtos" at bounding box center [465, 171] width 156 height 13
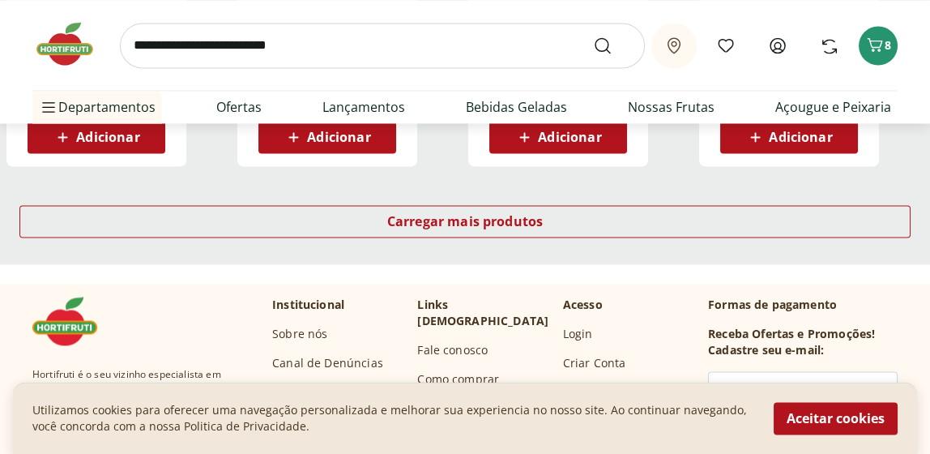
scroll to position [5407, 0]
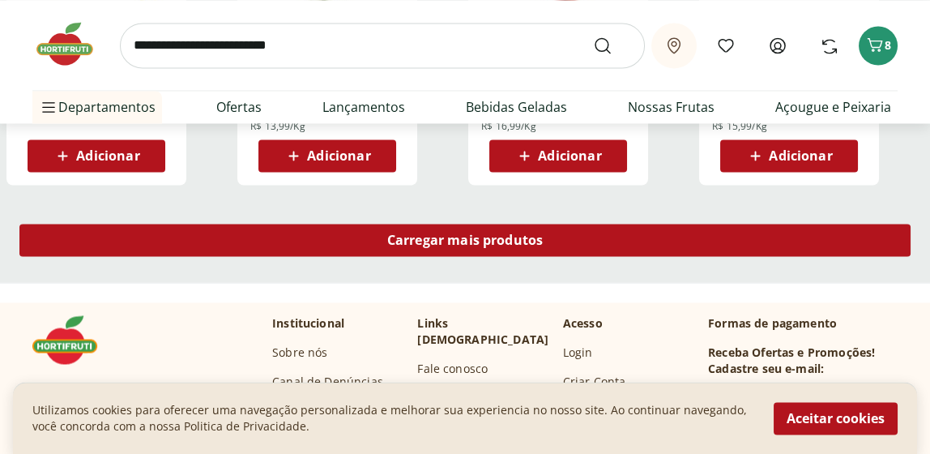
click at [484, 235] on span "Carregar mais produtos" at bounding box center [465, 239] width 156 height 13
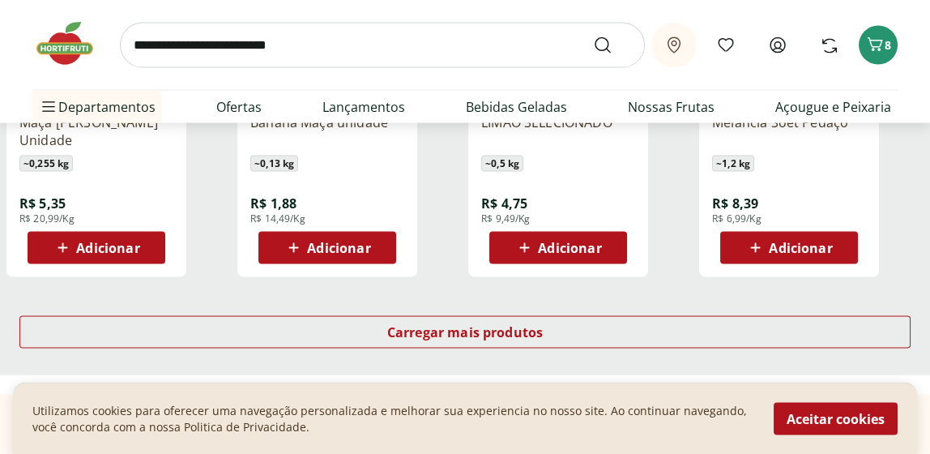
scroll to position [6364, 0]
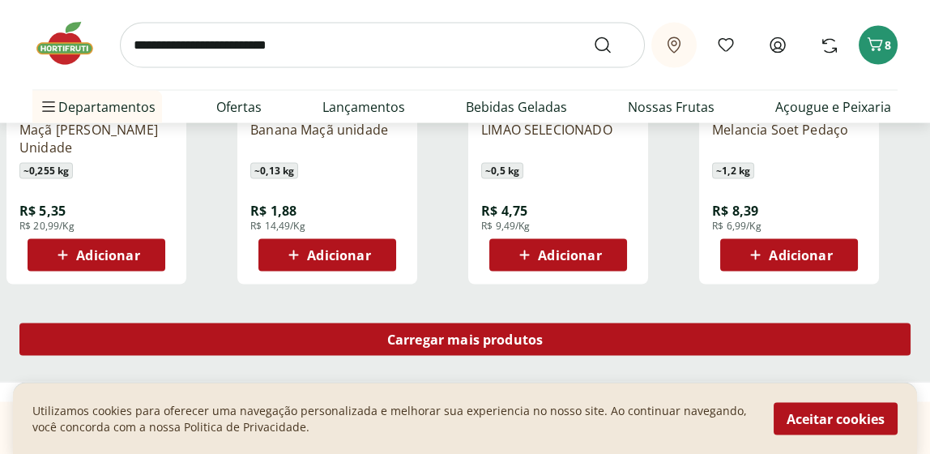
click at [455, 338] on span "Carregar mais produtos" at bounding box center [465, 339] width 156 height 13
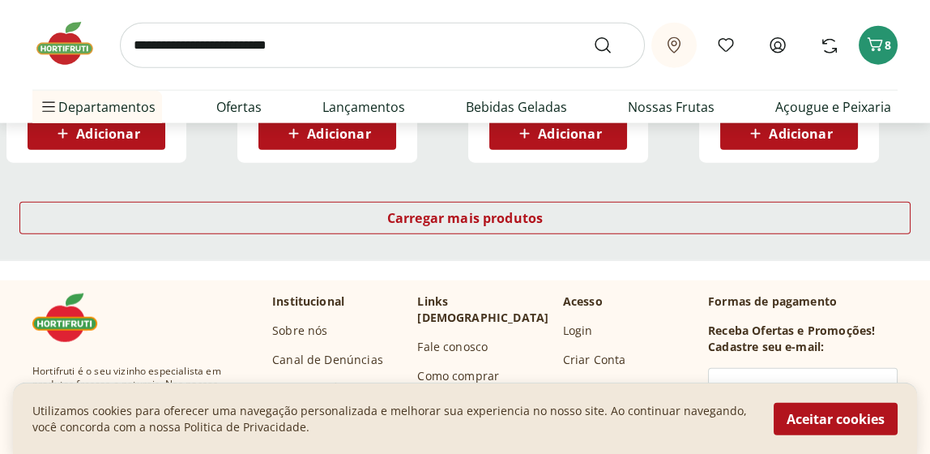
scroll to position [7551, 0]
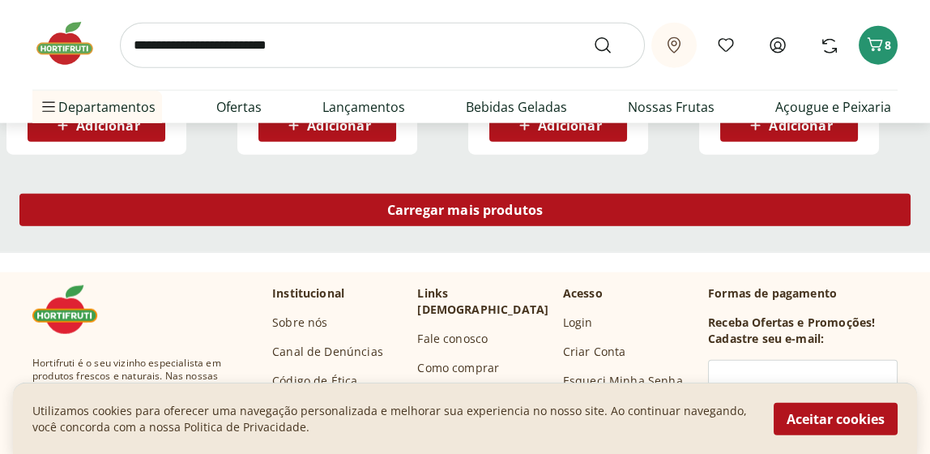
click at [431, 210] on span "Carregar mais produtos" at bounding box center [465, 209] width 156 height 13
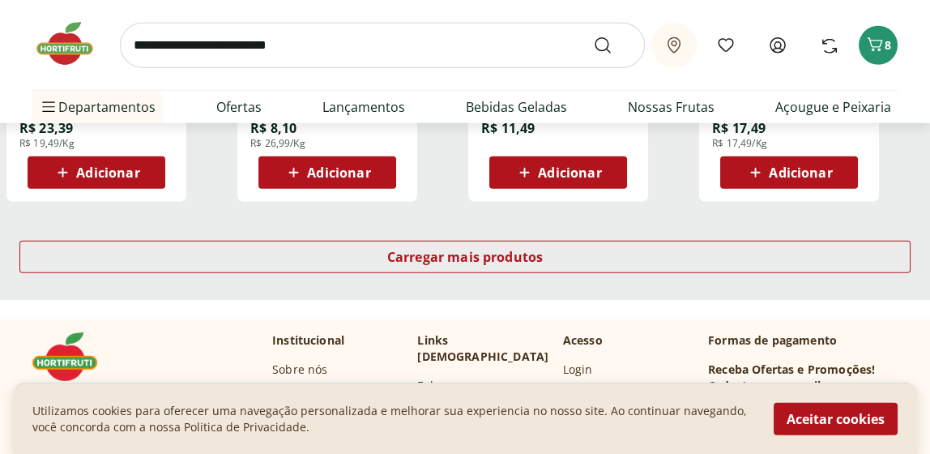
scroll to position [8587, 0]
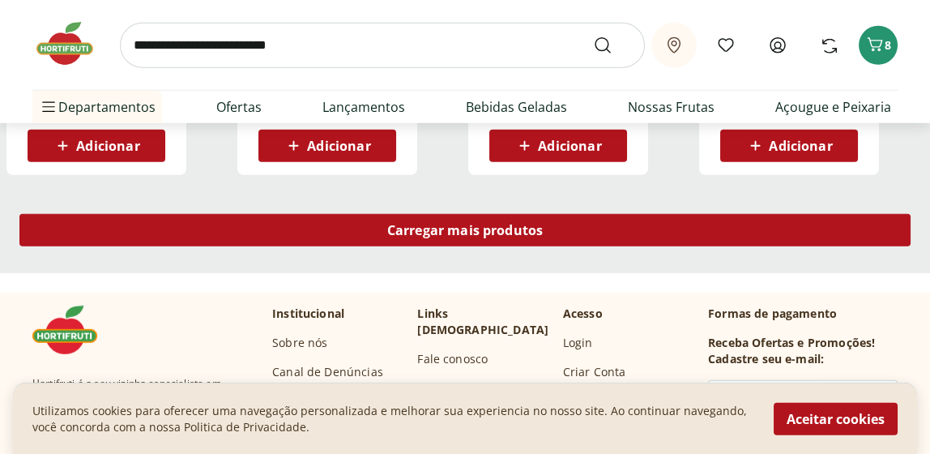
click at [477, 233] on span "Carregar mais produtos" at bounding box center [465, 230] width 156 height 13
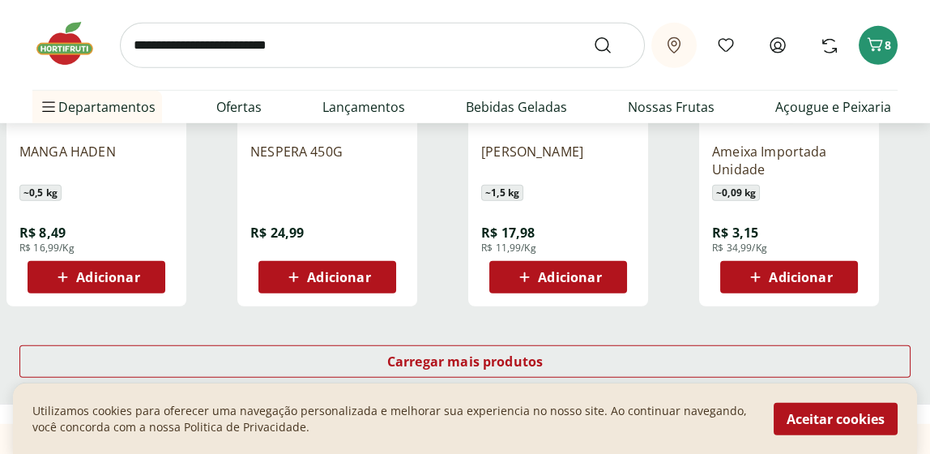
scroll to position [9523, 0]
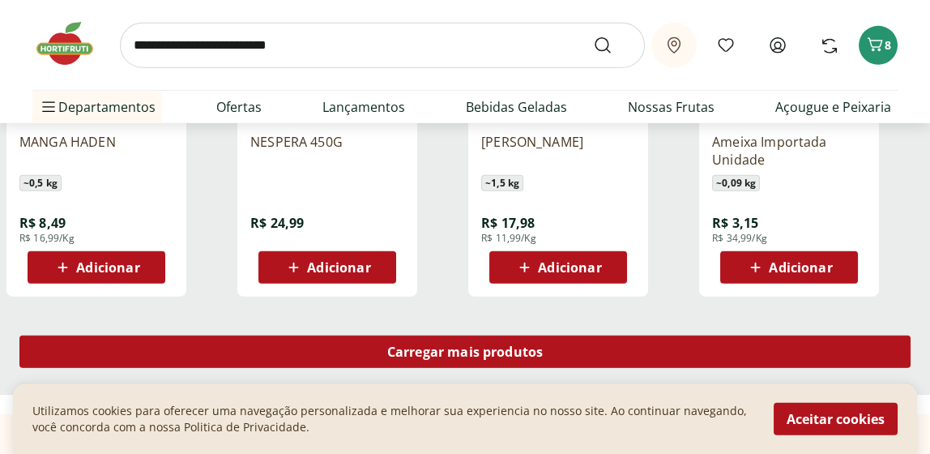
click at [480, 352] on span "Carregar mais produtos" at bounding box center [465, 351] width 156 height 13
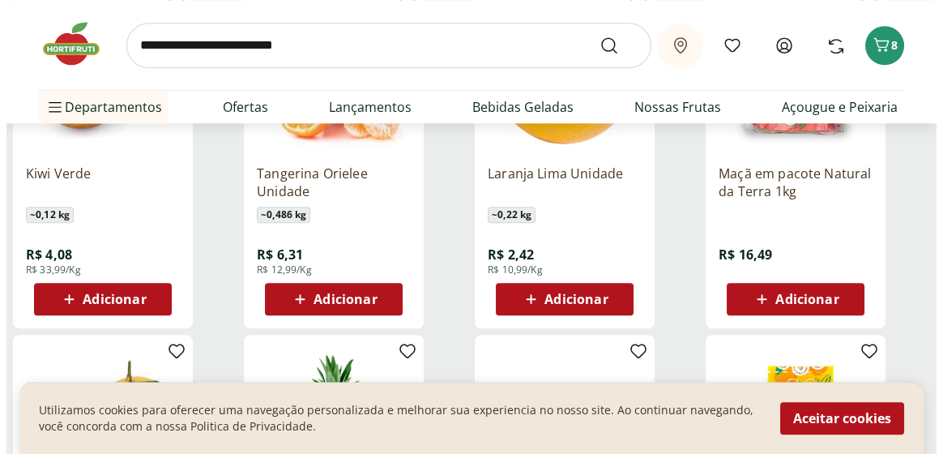
scroll to position [2729, 0]
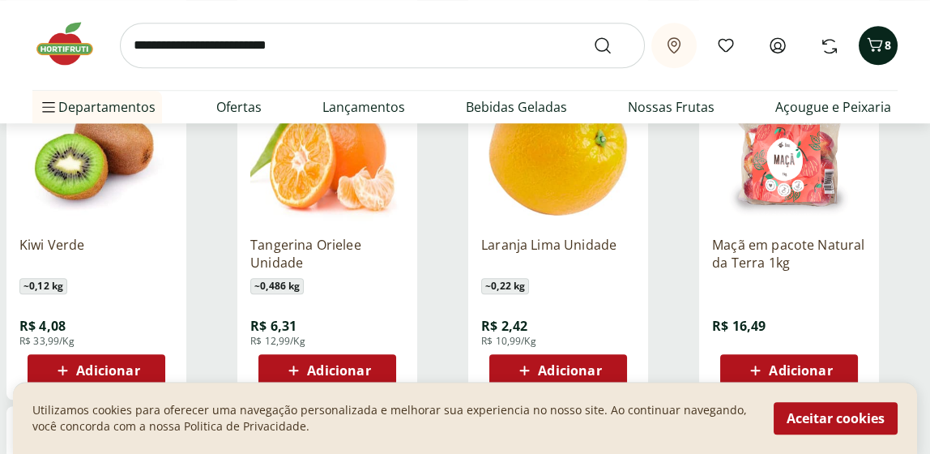
click at [883, 44] on icon "Carrinho" at bounding box center [875, 44] width 19 height 19
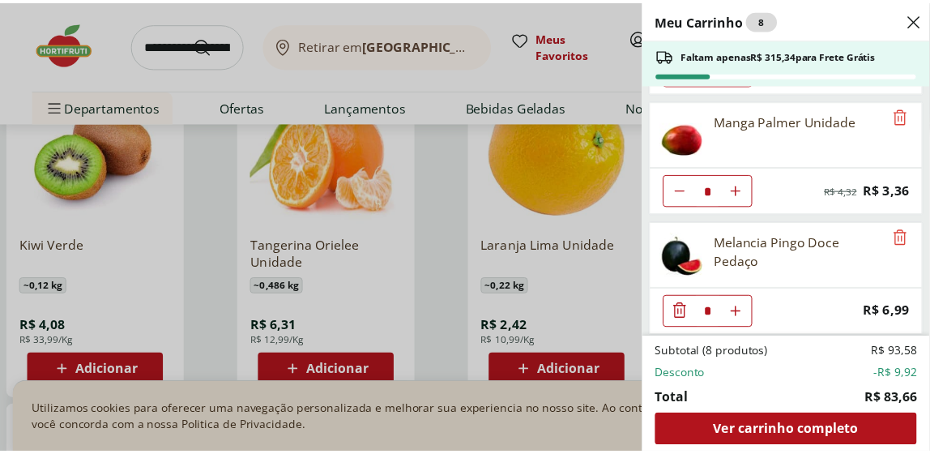
scroll to position [601, 0]
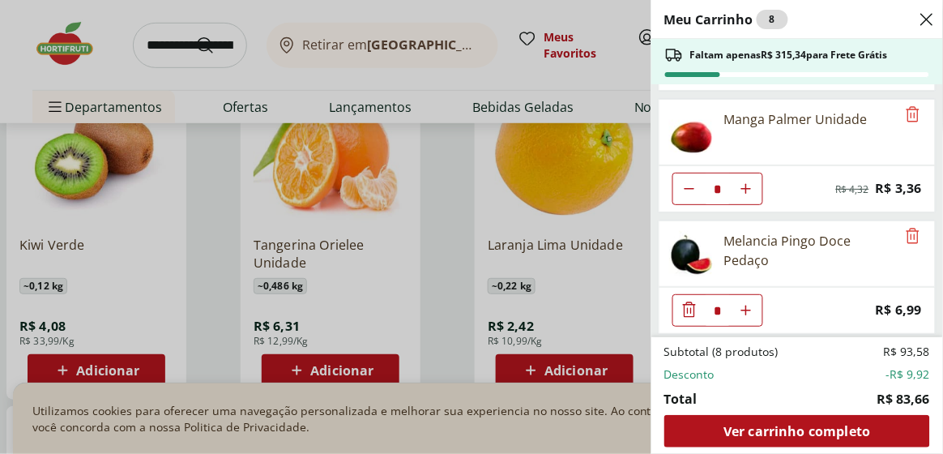
click at [590, 85] on div "Meu Carrinho 8 Faltam apenas R$ 315,34 para Frete Grátis Pão de Queijo Tradicio…" at bounding box center [471, 227] width 943 height 454
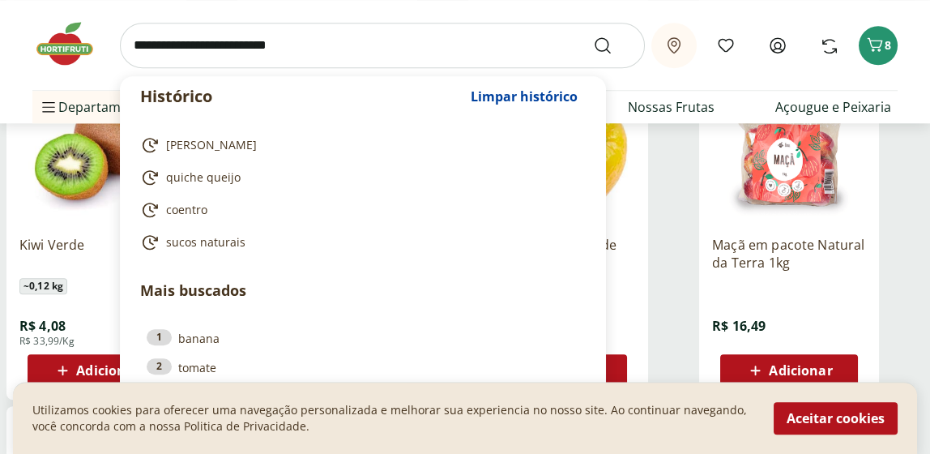
drag, startPoint x: 224, startPoint y: 44, endPoint x: 160, endPoint y: 36, distance: 63.6
click at [160, 36] on input "search" at bounding box center [382, 45] width 525 height 45
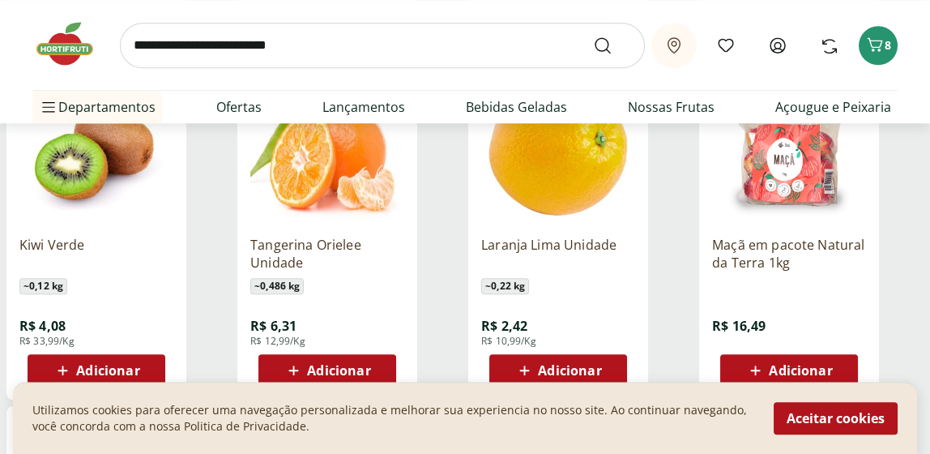
click at [682, 190] on div "Laranja Lima Unidade ~ 0,22 kg R$ 2,42 R$ 10,99/Kg Adicionar" at bounding box center [580, 228] width 224 height 344
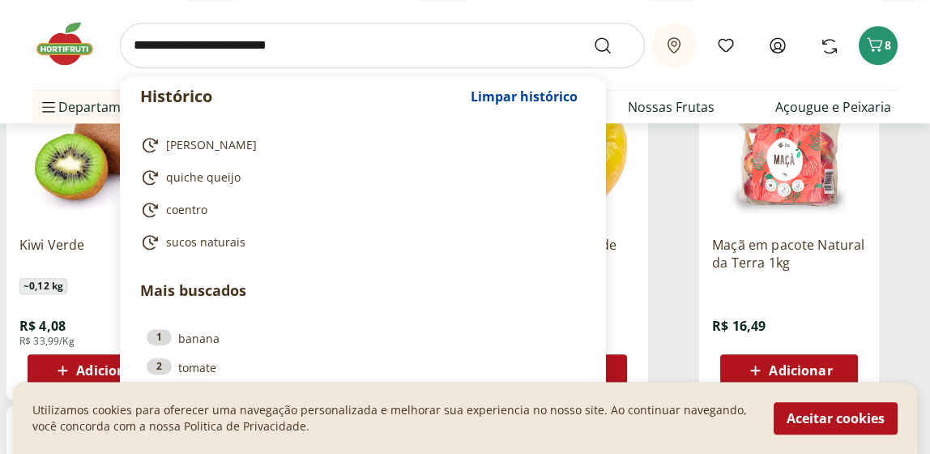
drag, startPoint x: 224, startPoint y: 45, endPoint x: 154, endPoint y: 38, distance: 70.1
click at [154, 38] on input "search" at bounding box center [382, 45] width 525 height 45
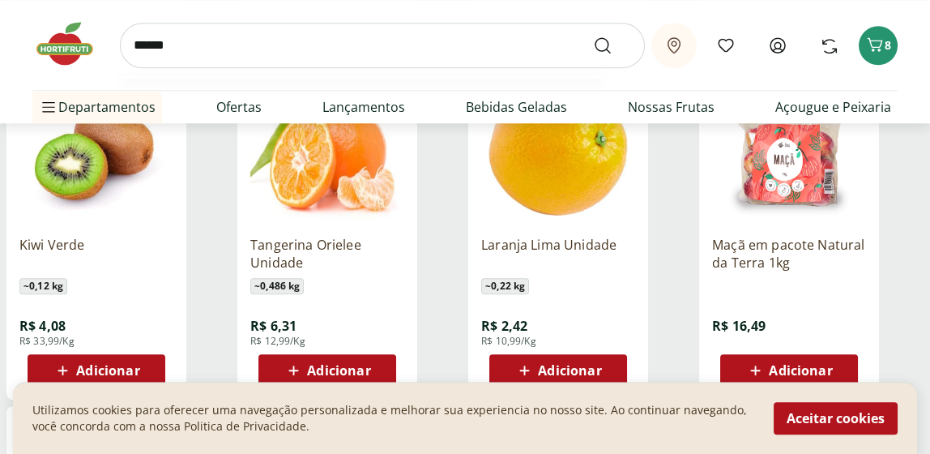
type input "******"
click at [593, 36] on button "Submit Search" at bounding box center [612, 45] width 39 height 19
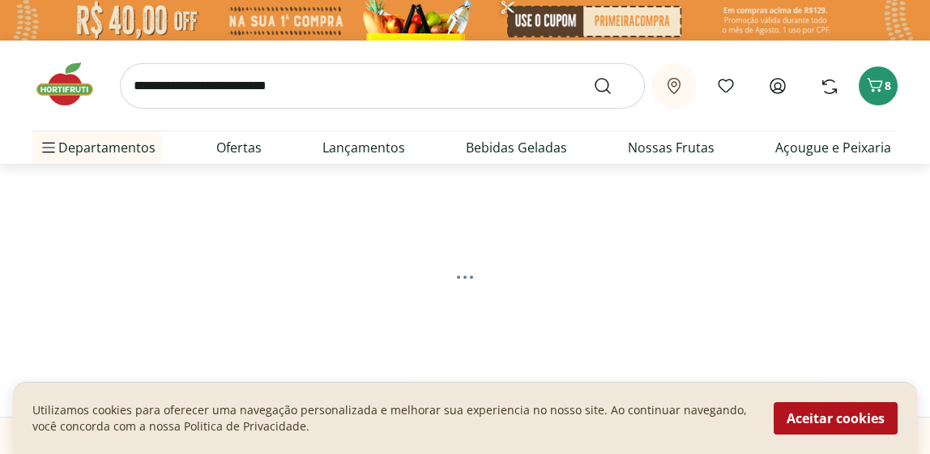
select select "**********"
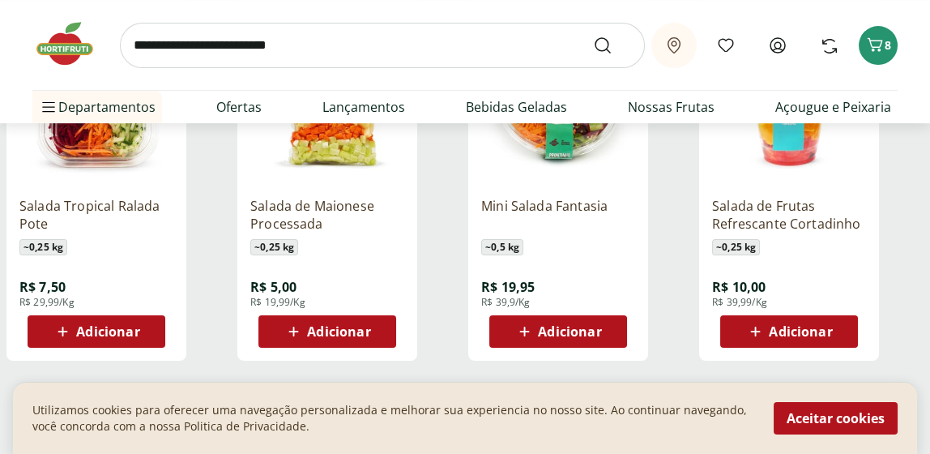
scroll to position [1035, 0]
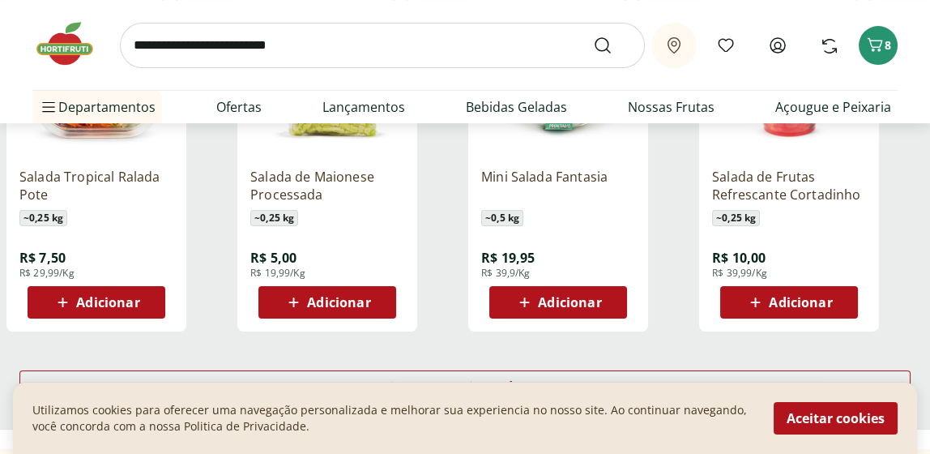
click at [566, 305] on span "Adicionar" at bounding box center [569, 302] width 63 height 13
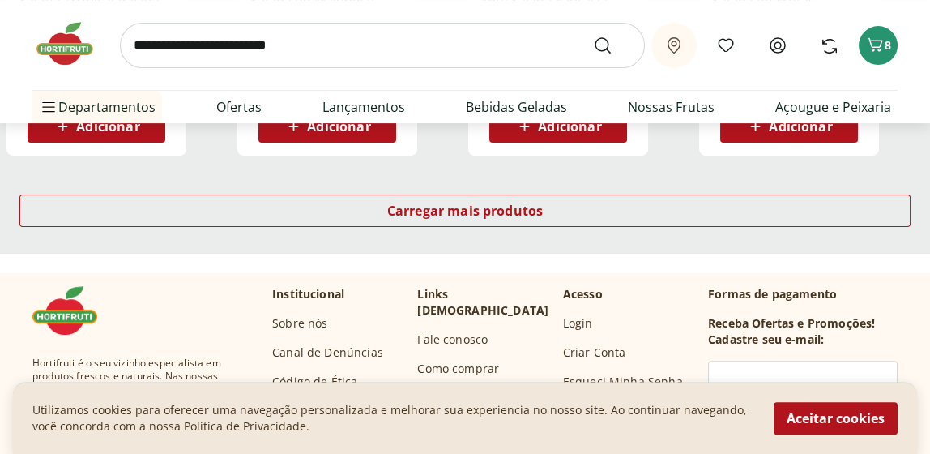
scroll to position [1236, 0]
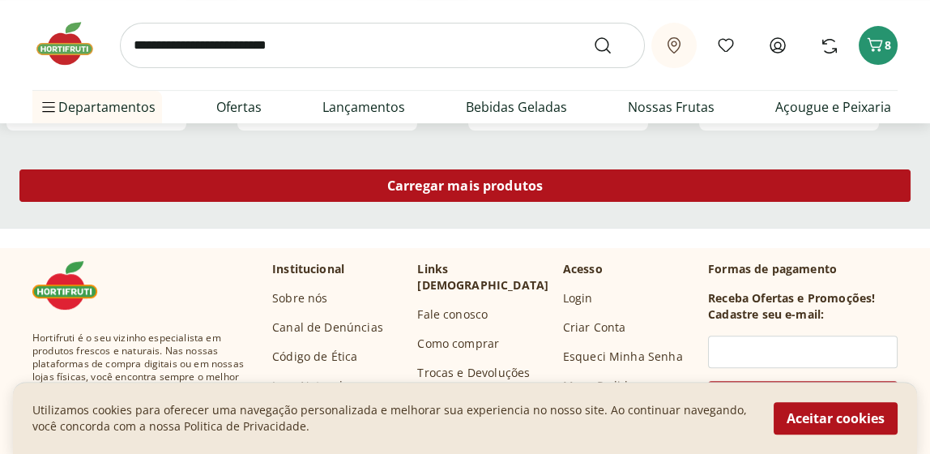
click at [490, 182] on span "Carregar mais produtos" at bounding box center [465, 185] width 156 height 13
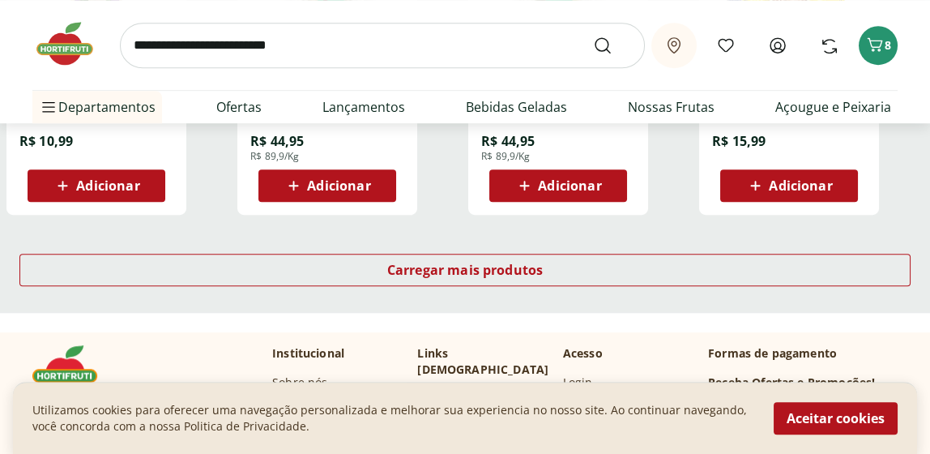
scroll to position [2202, 0]
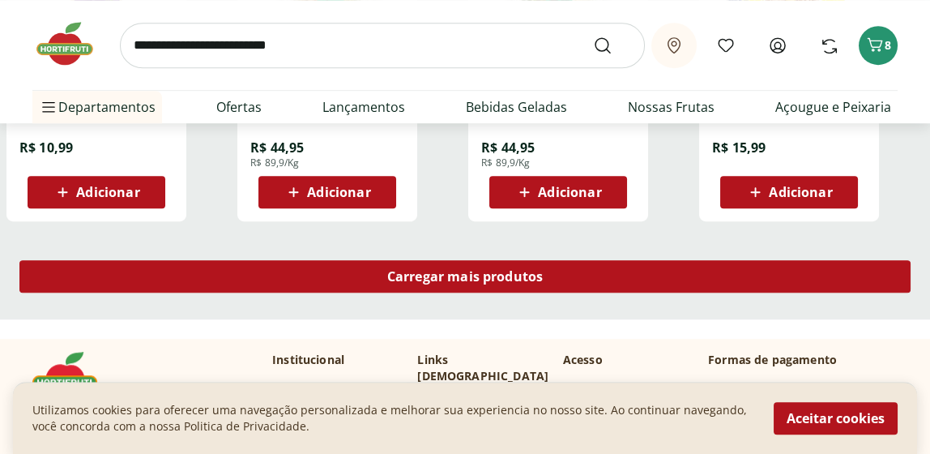
click at [544, 281] on div "Carregar mais produtos" at bounding box center [464, 276] width 891 height 32
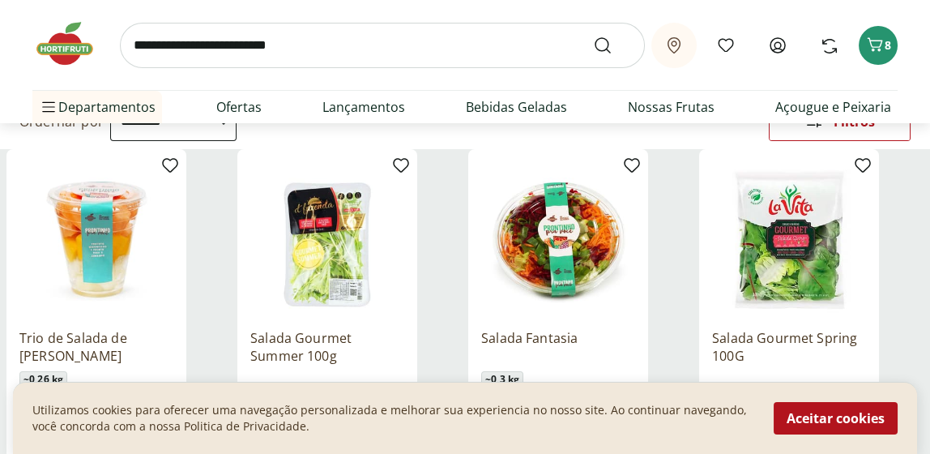
scroll to position [0, 0]
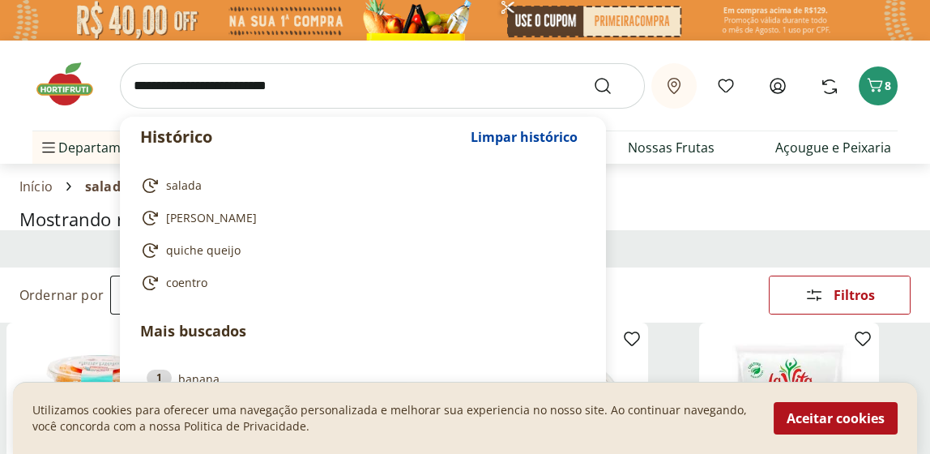
drag, startPoint x: 226, startPoint y: 85, endPoint x: 163, endPoint y: 85, distance: 63.2
click at [163, 85] on input "search" at bounding box center [382, 85] width 525 height 45
drag, startPoint x: 146, startPoint y: 87, endPoint x: 220, endPoint y: 89, distance: 74.6
click at [220, 89] on form at bounding box center [382, 85] width 525 height 45
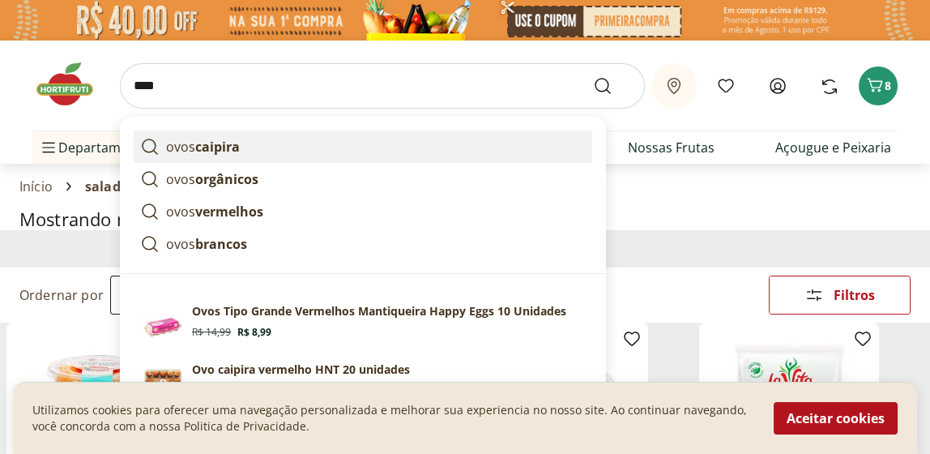
click at [232, 146] on strong "caipira" at bounding box center [217, 147] width 45 height 18
type input "**********"
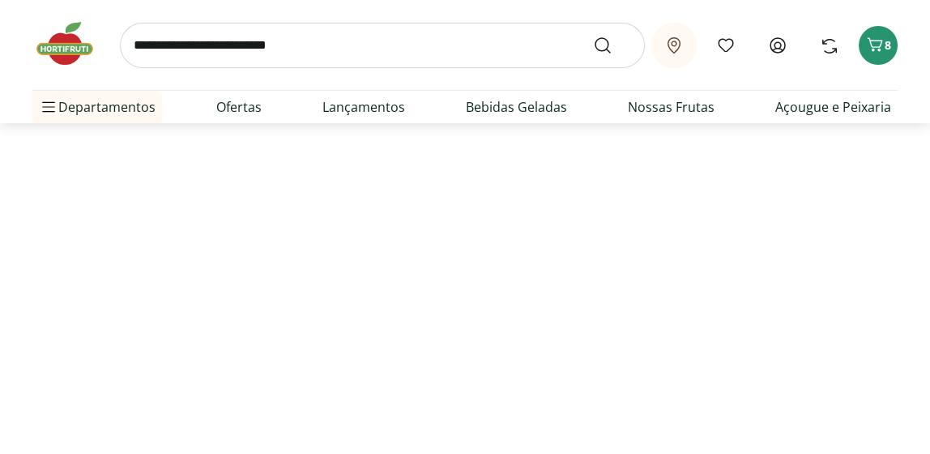
select select "**********"
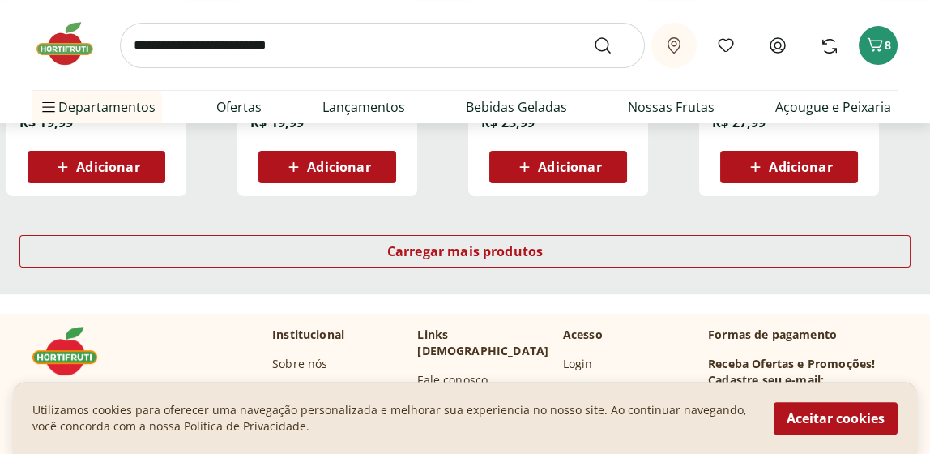
scroll to position [1175, 0]
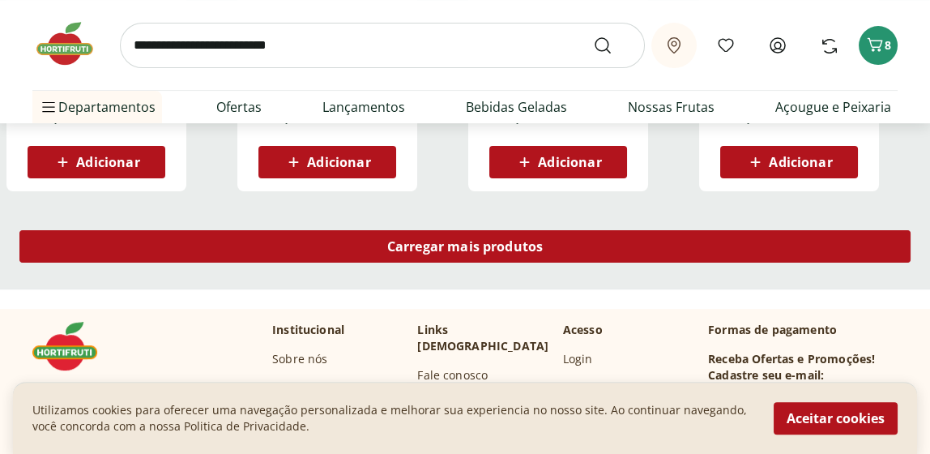
click at [491, 244] on span "Carregar mais produtos" at bounding box center [465, 246] width 156 height 13
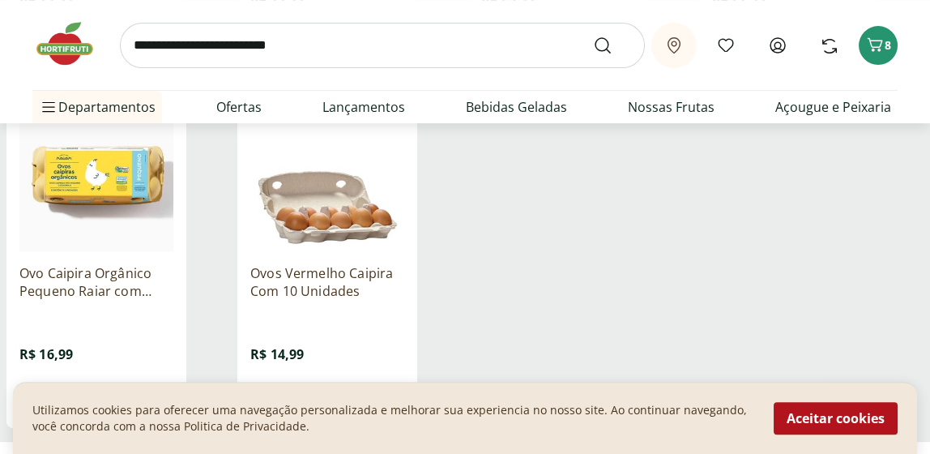
scroll to position [1292, 0]
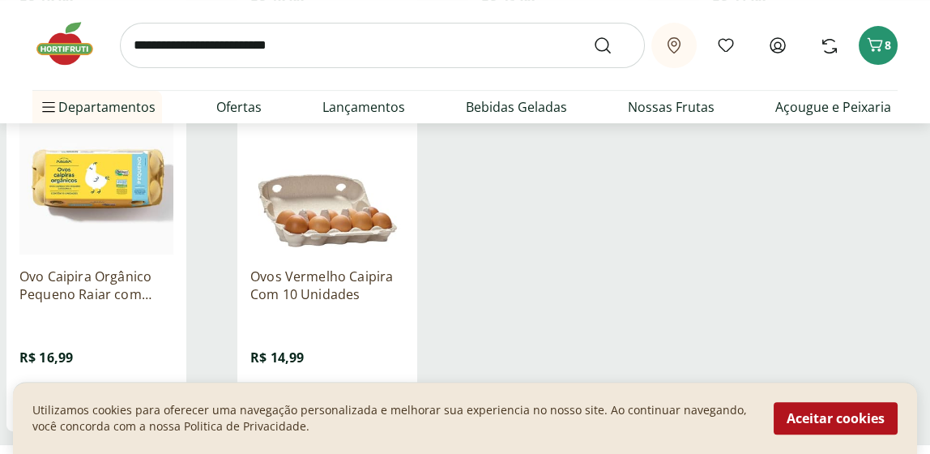
click at [127, 179] on img at bounding box center [96, 177] width 154 height 154
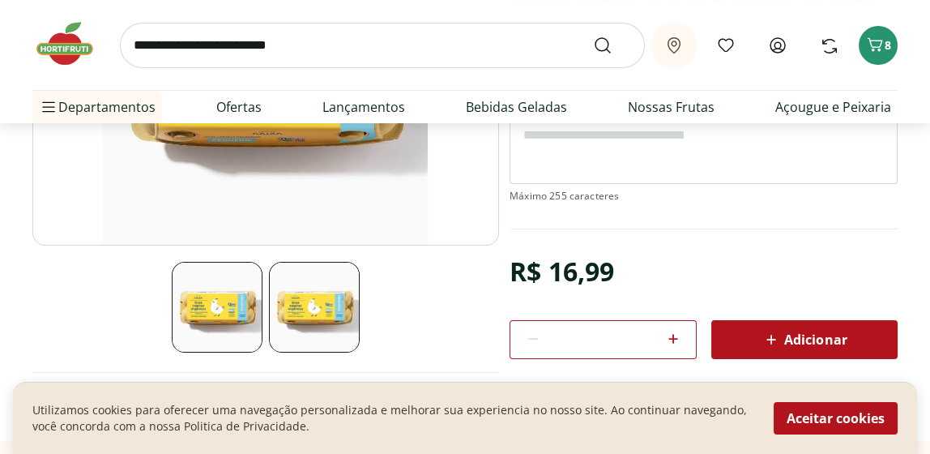
scroll to position [296, 0]
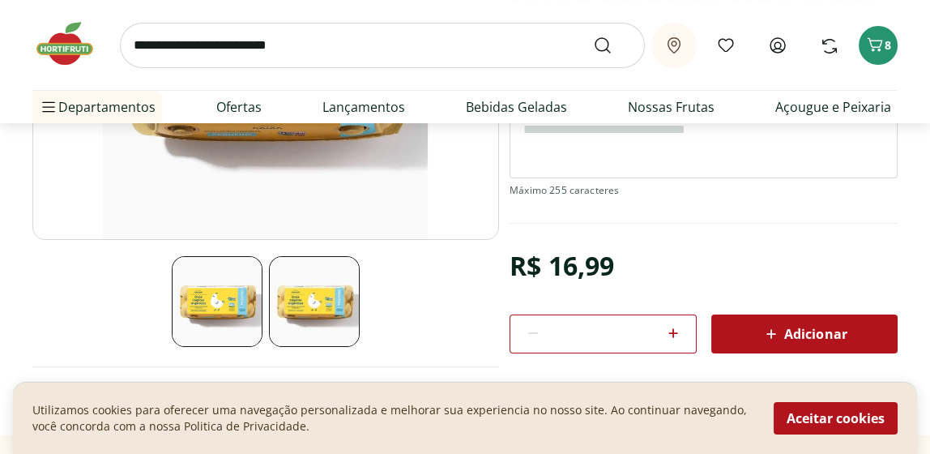
click at [810, 333] on span "Adicionar" at bounding box center [805, 333] width 86 height 19
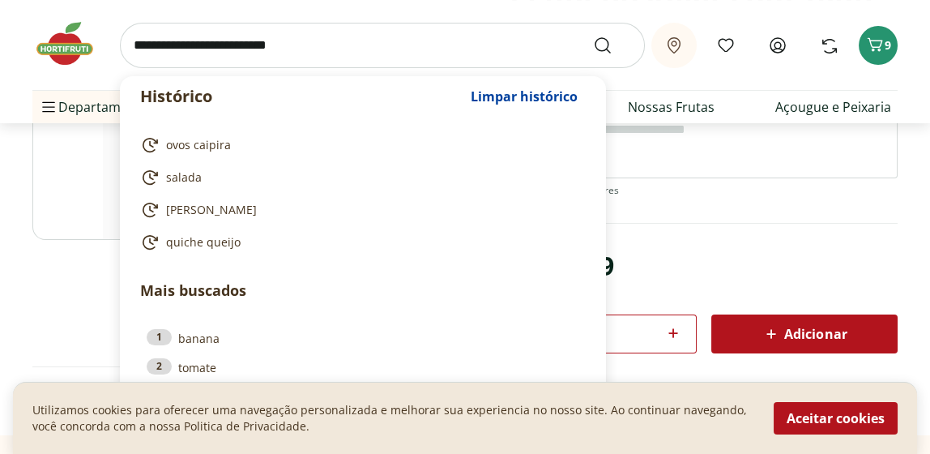
drag, startPoint x: 225, startPoint y: 45, endPoint x: 168, endPoint y: 41, distance: 57.7
click at [169, 41] on input "search" at bounding box center [382, 45] width 525 height 45
click at [723, 161] on textarea at bounding box center [704, 145] width 388 height 65
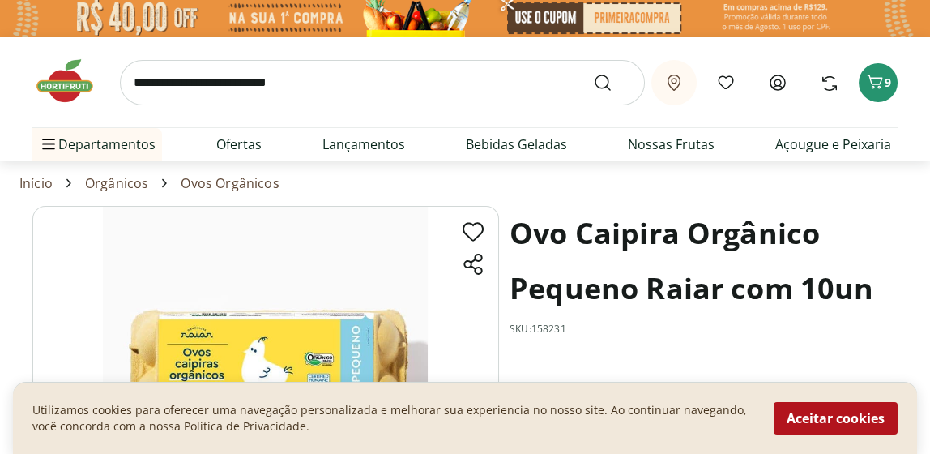
scroll to position [0, 0]
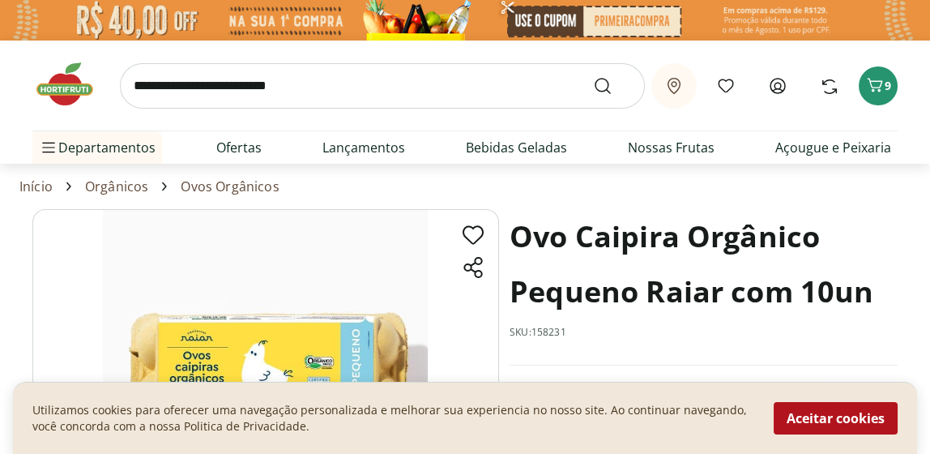
scroll to position [1292, 0]
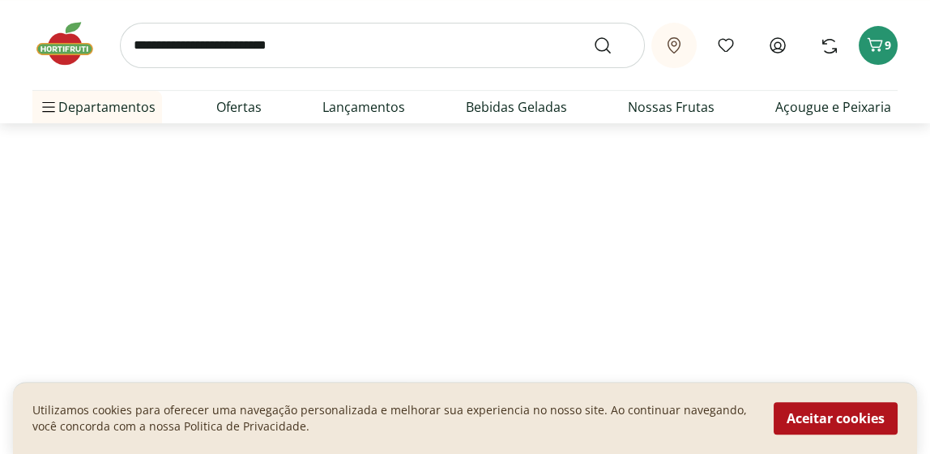
select select "**********"
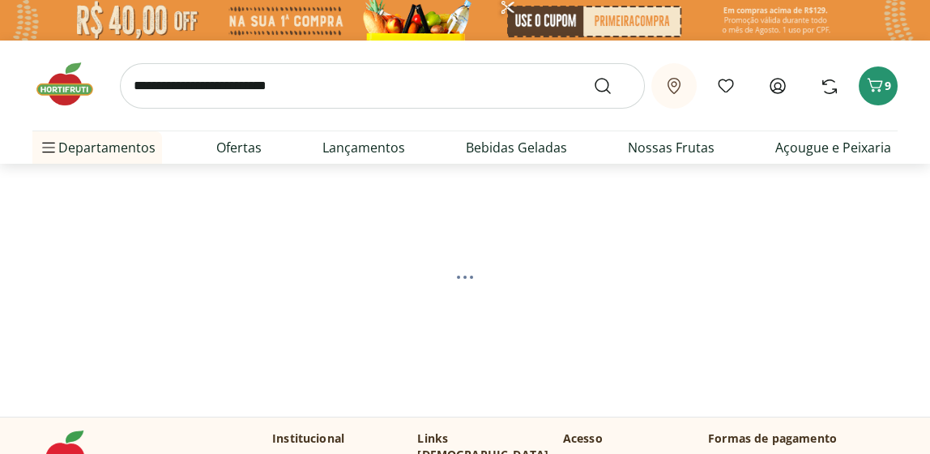
select select "**********"
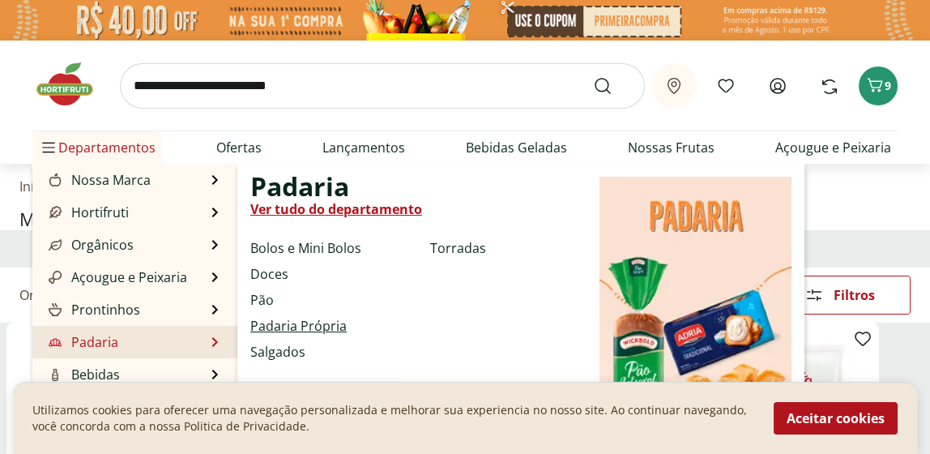
click at [279, 327] on link "Padaria Própria" at bounding box center [298, 325] width 96 height 19
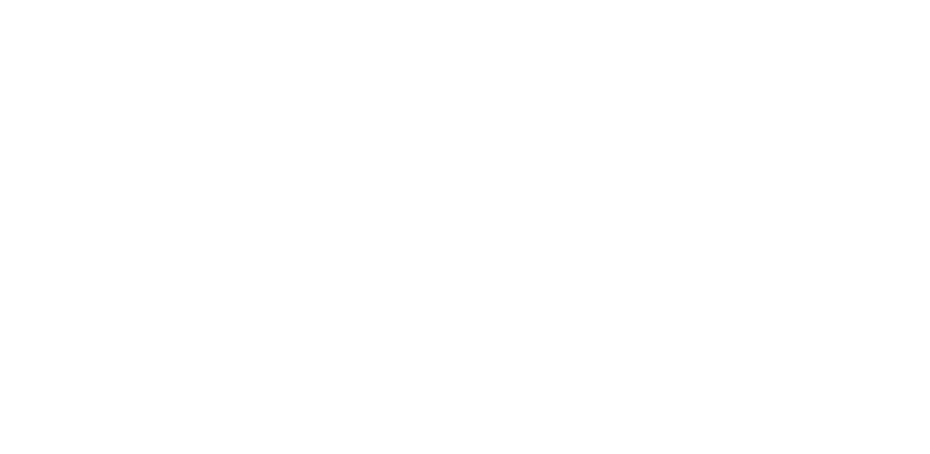
select select "**********"
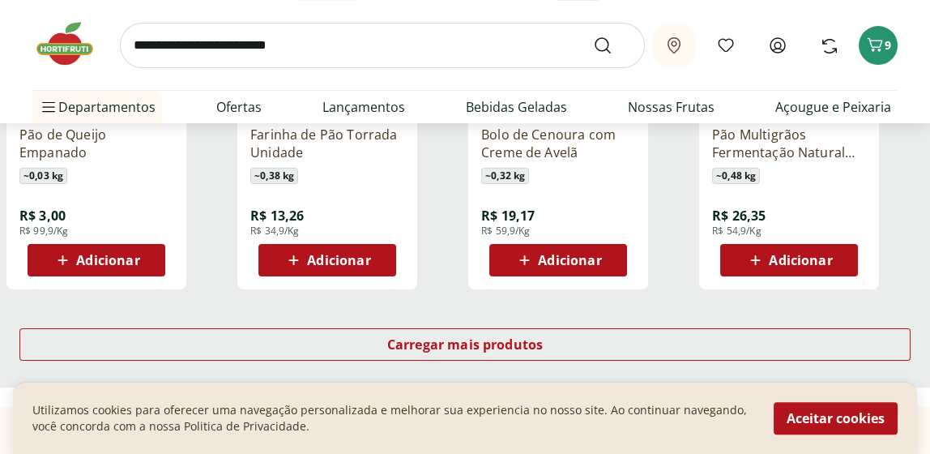
scroll to position [1095, 0]
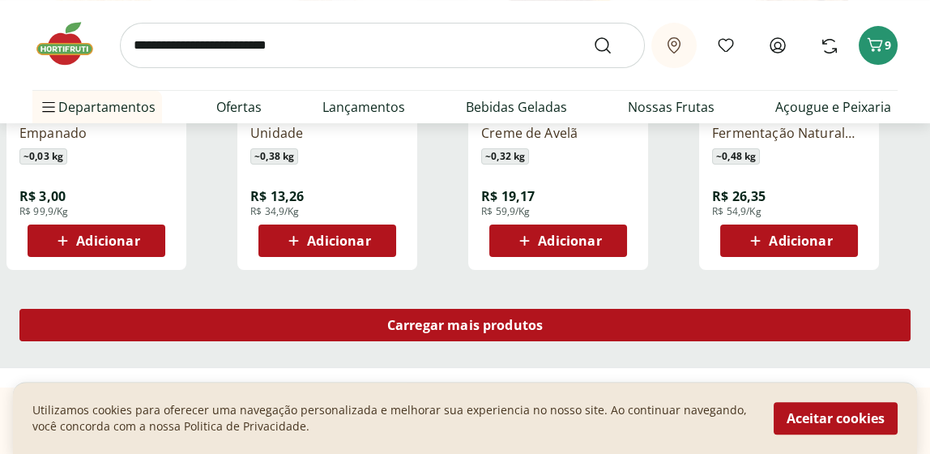
click at [477, 327] on span "Carregar mais produtos" at bounding box center [465, 325] width 156 height 13
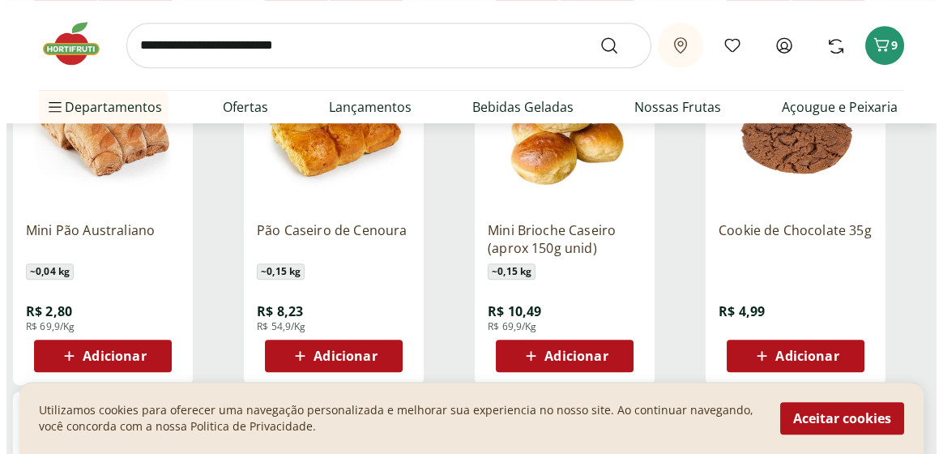
scroll to position [1730, 0]
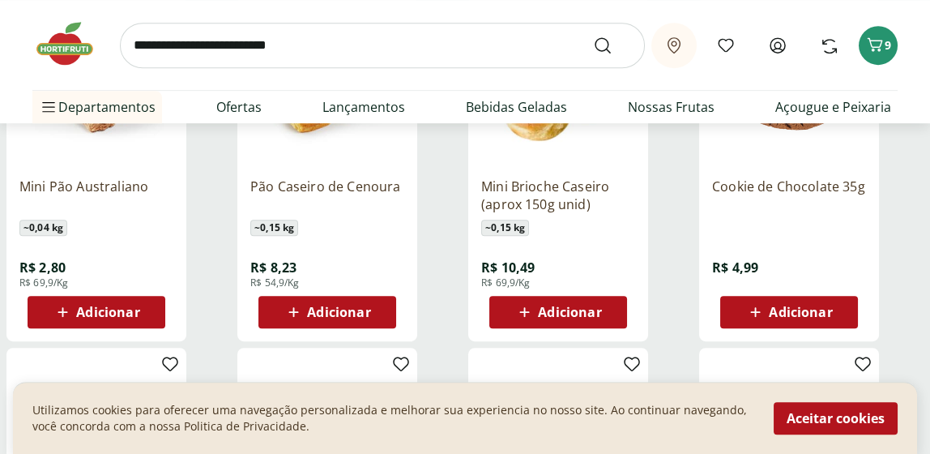
click at [558, 307] on span "Adicionar" at bounding box center [569, 312] width 63 height 13
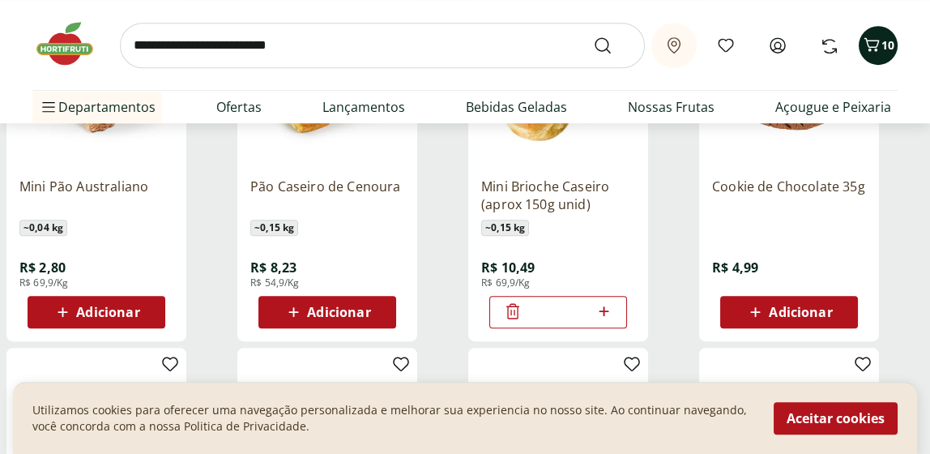
click at [879, 41] on icon "Carrinho" at bounding box center [871, 44] width 19 height 19
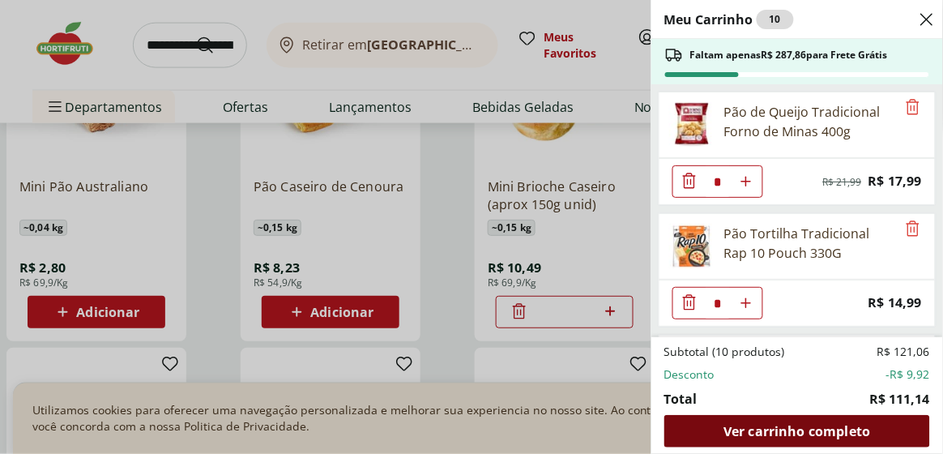
click at [826, 430] on span "Ver carrinho completo" at bounding box center [797, 431] width 147 height 13
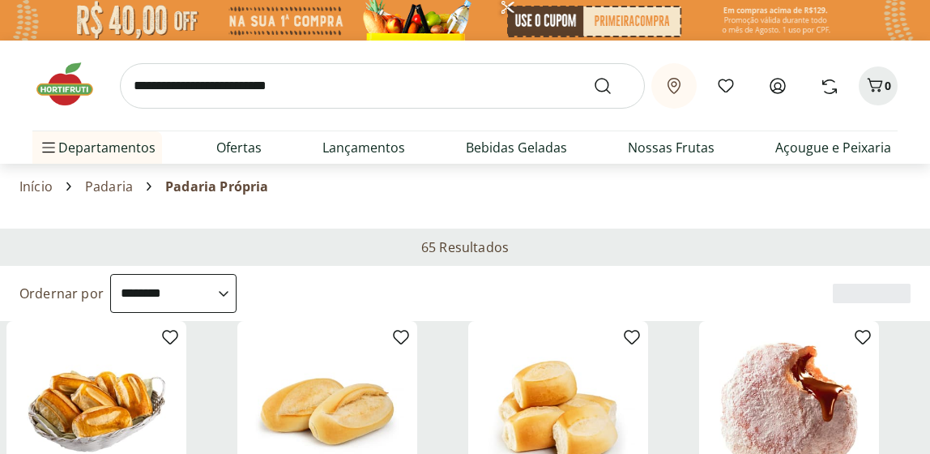
select select "**********"
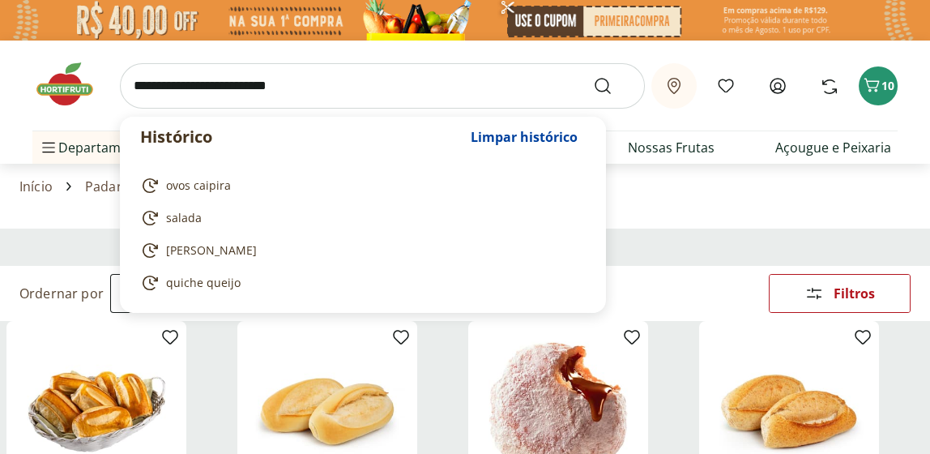
click at [148, 84] on input "search" at bounding box center [382, 85] width 525 height 45
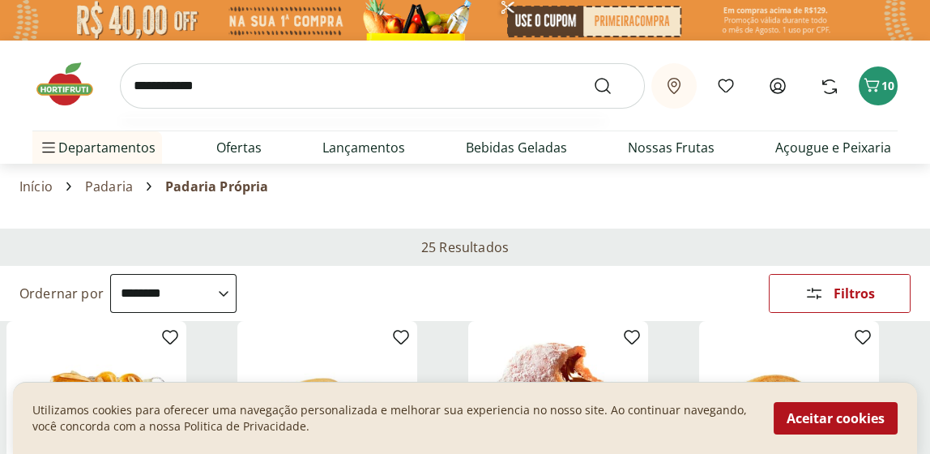
scroll to position [0, 3]
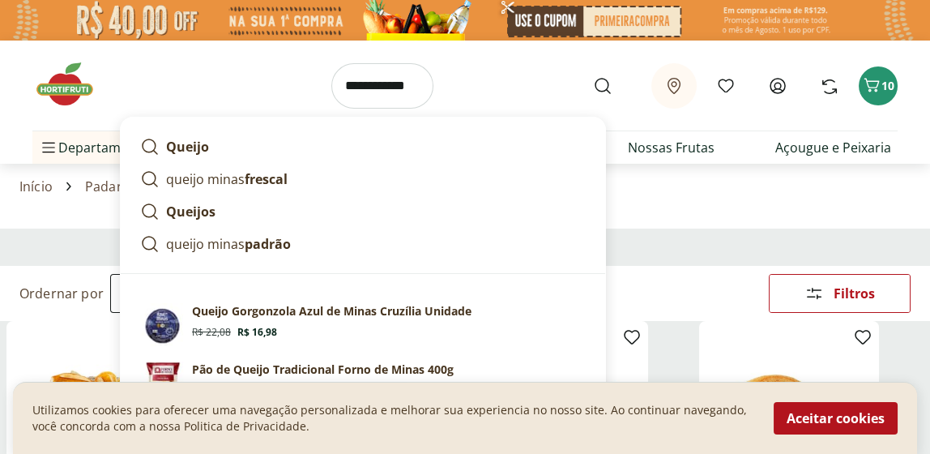
type input "**********"
click at [593, 76] on button "Submit Search" at bounding box center [612, 85] width 39 height 19
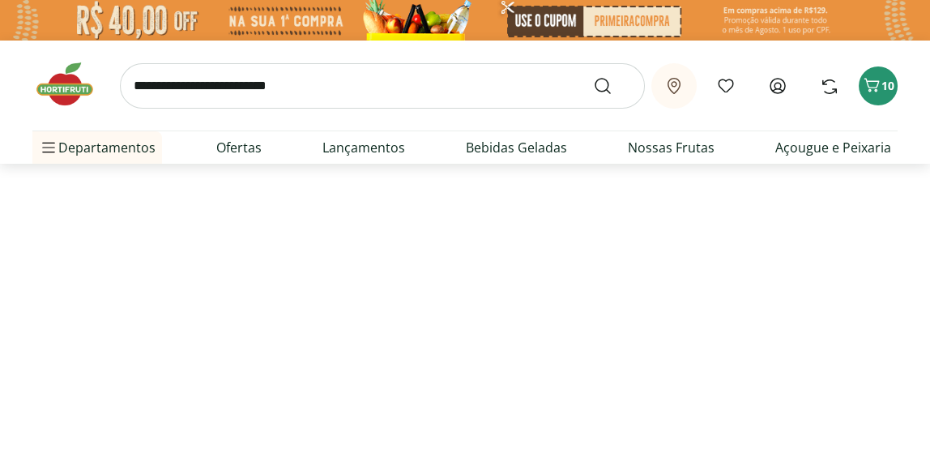
select select "**********"
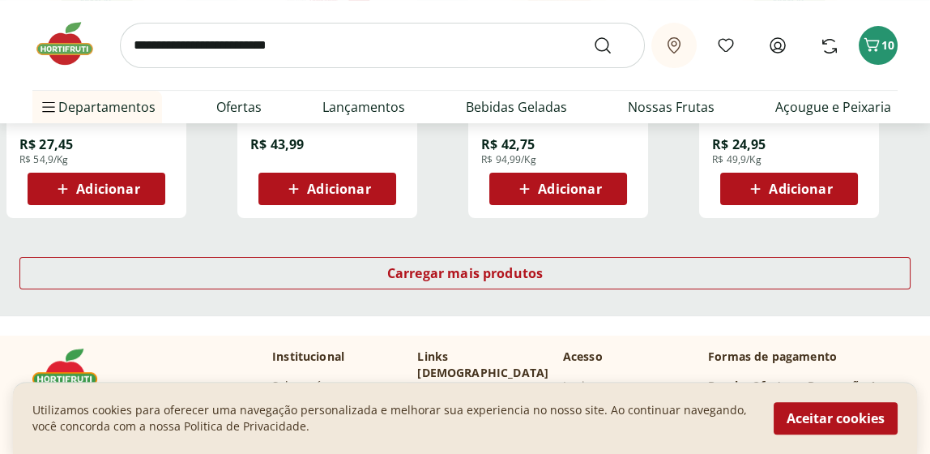
scroll to position [1153, 0]
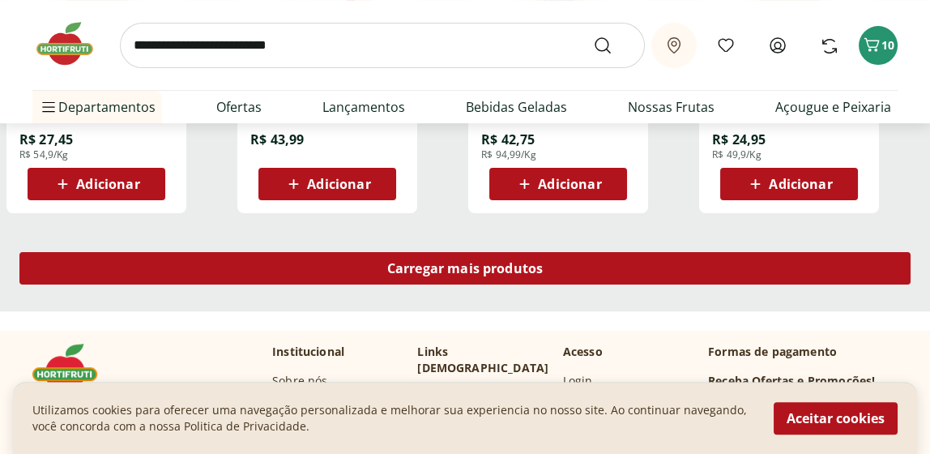
click at [490, 263] on span "Carregar mais produtos" at bounding box center [465, 268] width 156 height 13
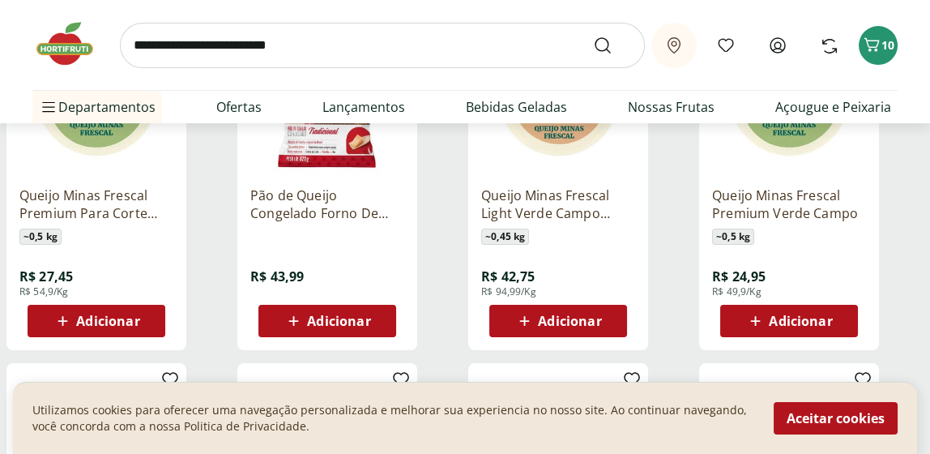
scroll to position [1043, 0]
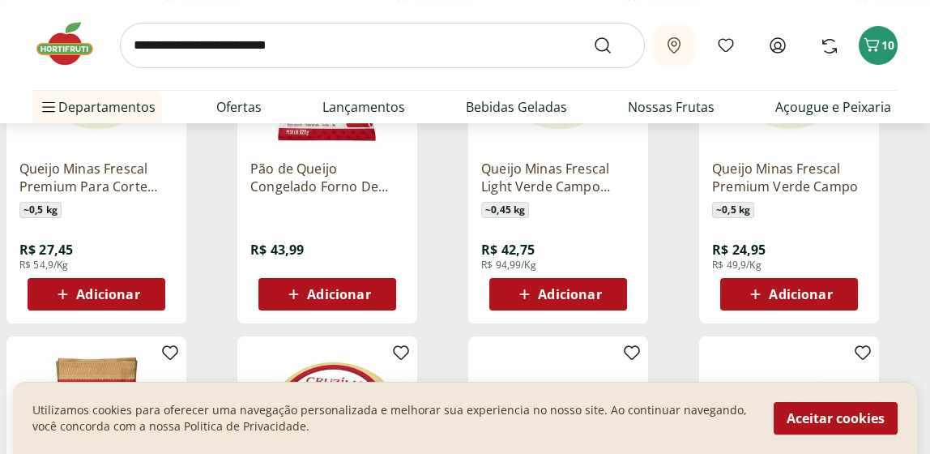
click at [793, 291] on span "Adicionar" at bounding box center [800, 294] width 63 height 13
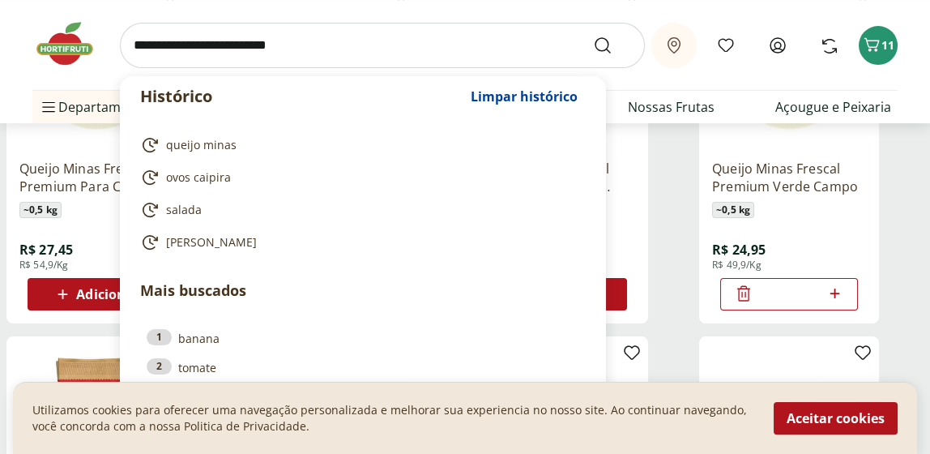
drag, startPoint x: 224, startPoint y: 45, endPoint x: 157, endPoint y: 41, distance: 67.4
click at [157, 41] on input "search" at bounding box center [382, 45] width 525 height 45
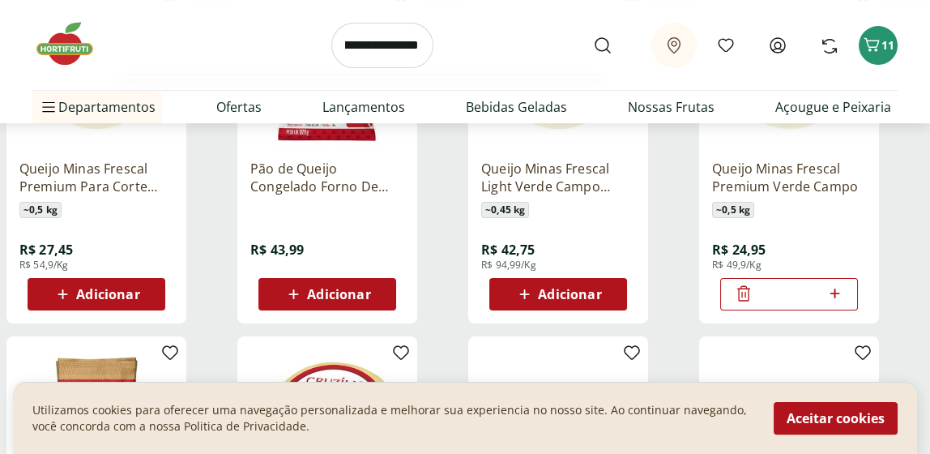
scroll to position [0, 29]
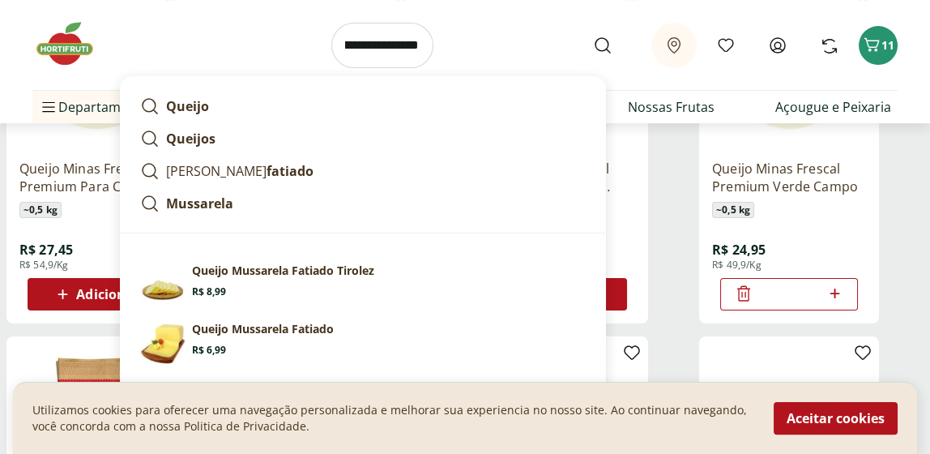
type input "**********"
click at [593, 36] on button "Submit Search" at bounding box center [612, 45] width 39 height 19
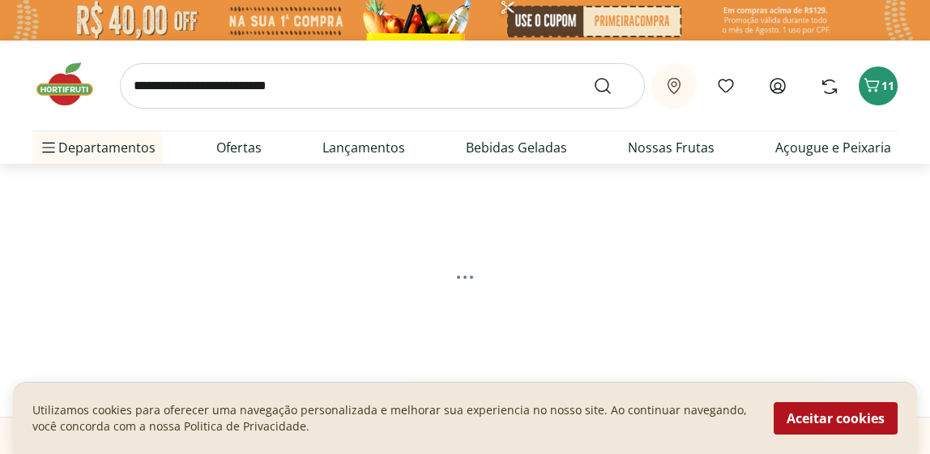
select select "**********"
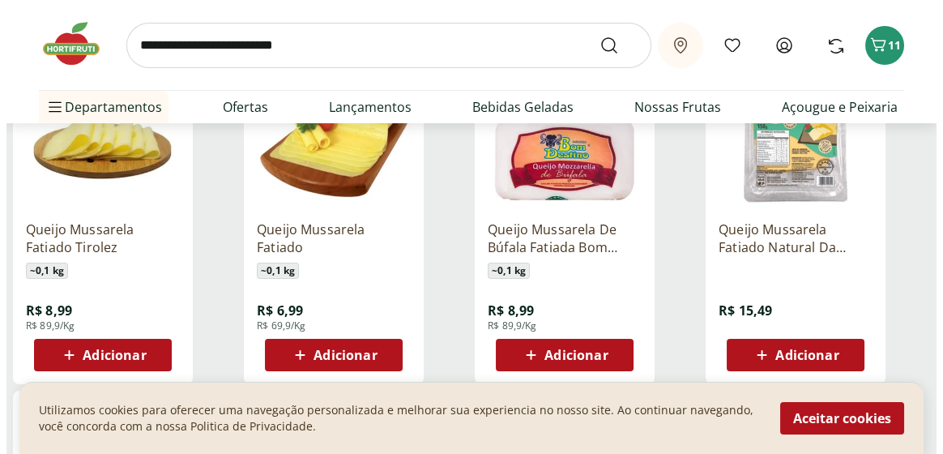
scroll to position [289, 0]
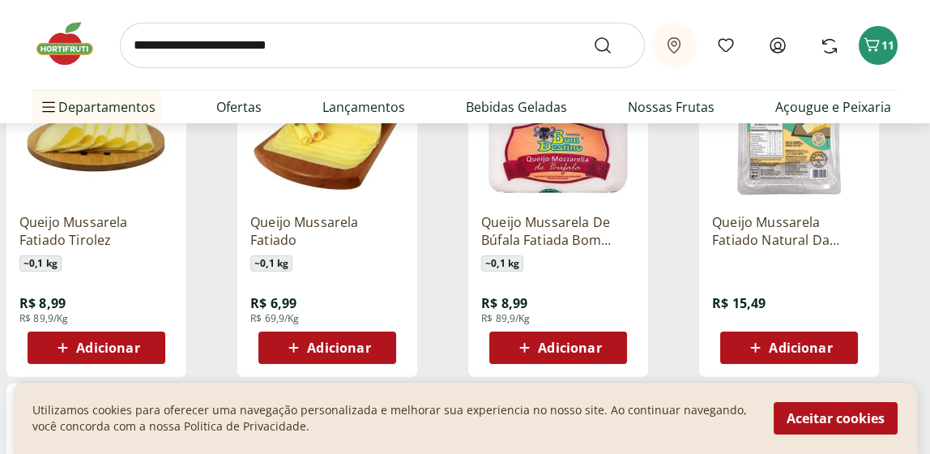
click at [100, 348] on span "Adicionar" at bounding box center [107, 347] width 63 height 13
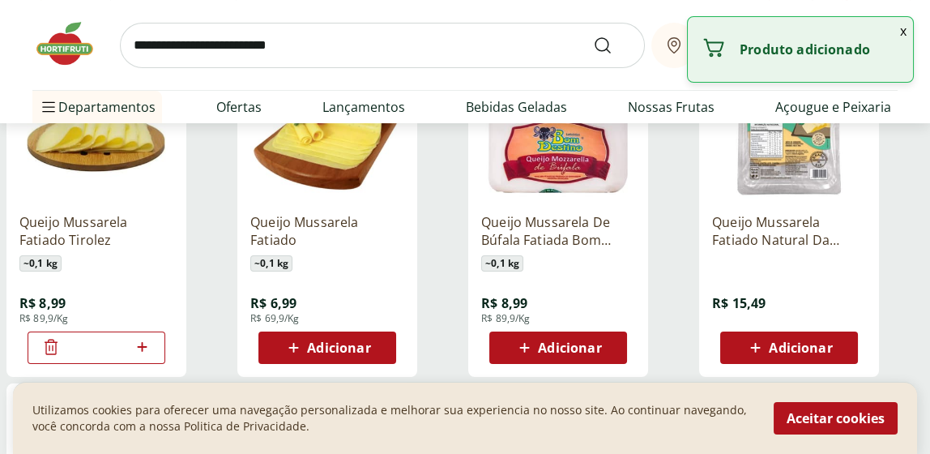
click at [143, 345] on icon at bounding box center [142, 347] width 10 height 10
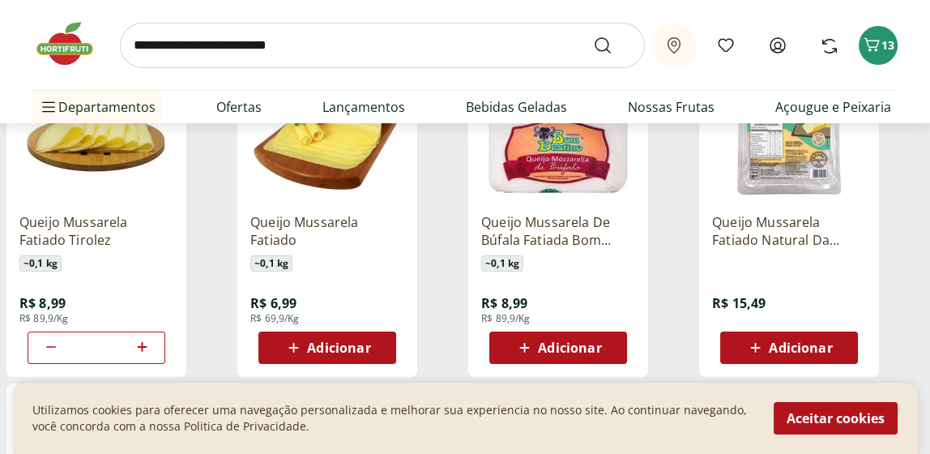
click at [143, 347] on icon at bounding box center [142, 346] width 20 height 19
type input "*"
click at [879, 46] on icon "Carrinho" at bounding box center [871, 44] width 19 height 19
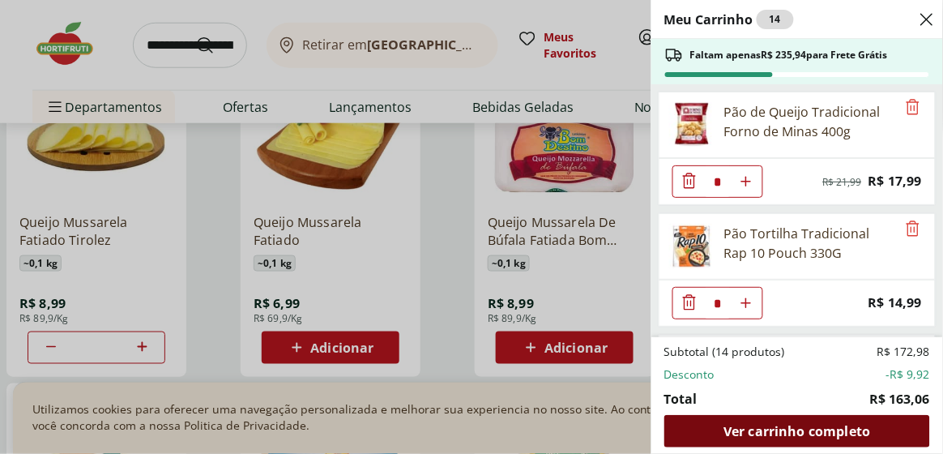
click at [796, 430] on span "Ver carrinho completo" at bounding box center [797, 431] width 147 height 13
